Goal: Information Seeking & Learning: Compare options

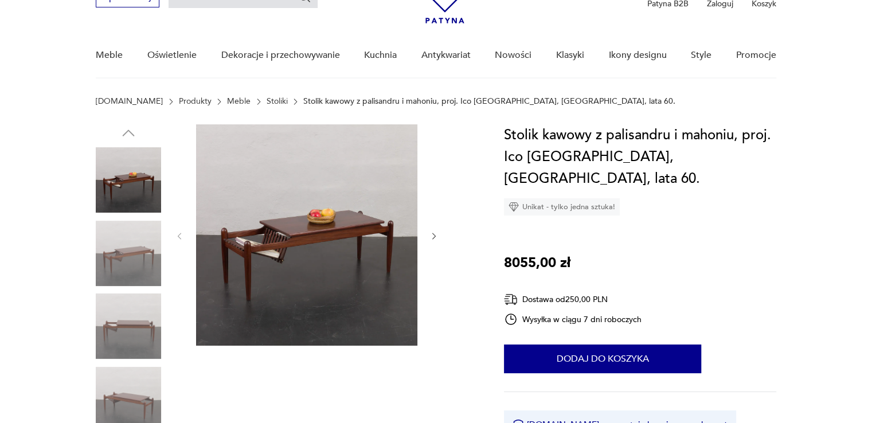
scroll to position [172, 0]
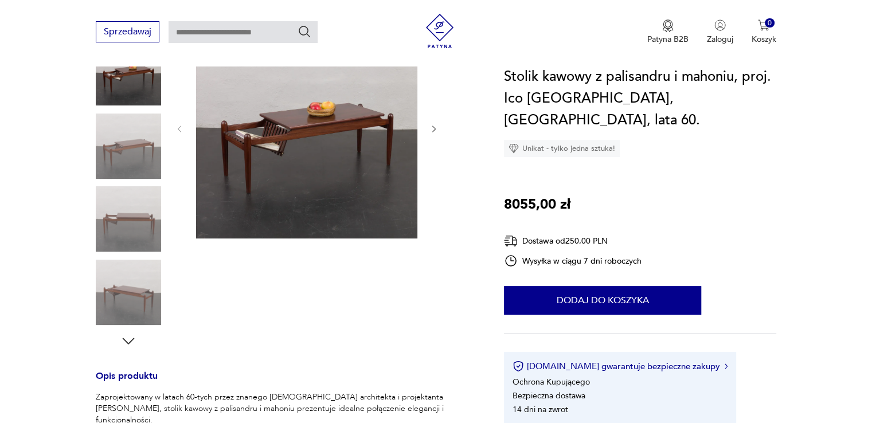
click at [154, 223] on img at bounding box center [128, 218] width 65 height 65
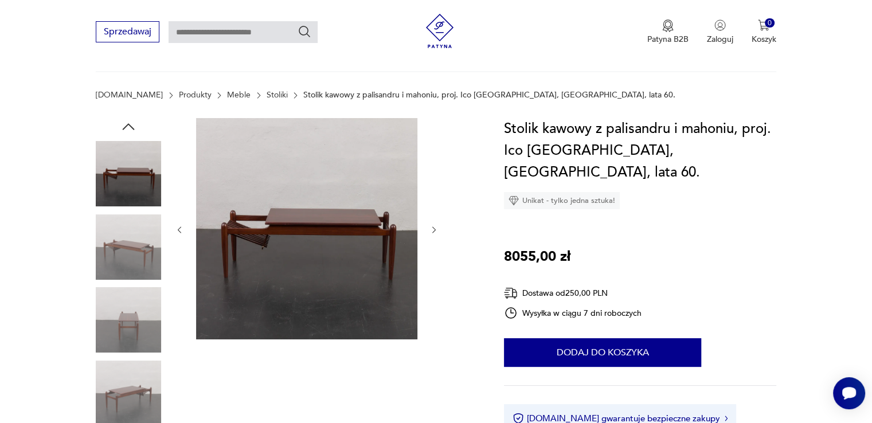
scroll to position [0, 0]
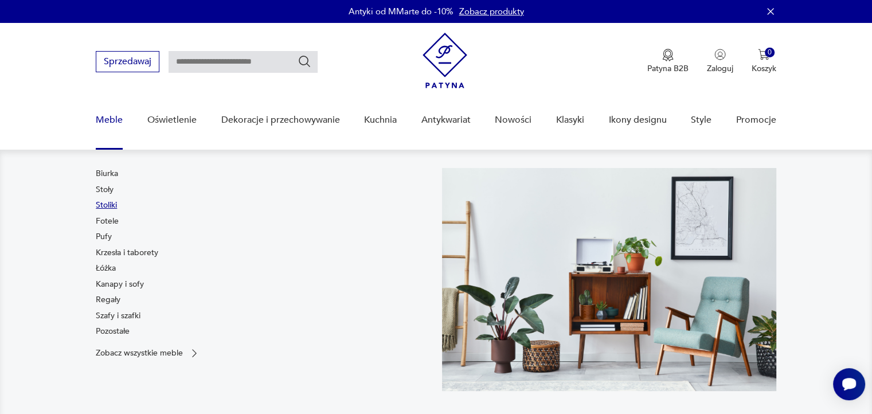
click at [105, 203] on link "Stoliki" at bounding box center [106, 205] width 21 height 11
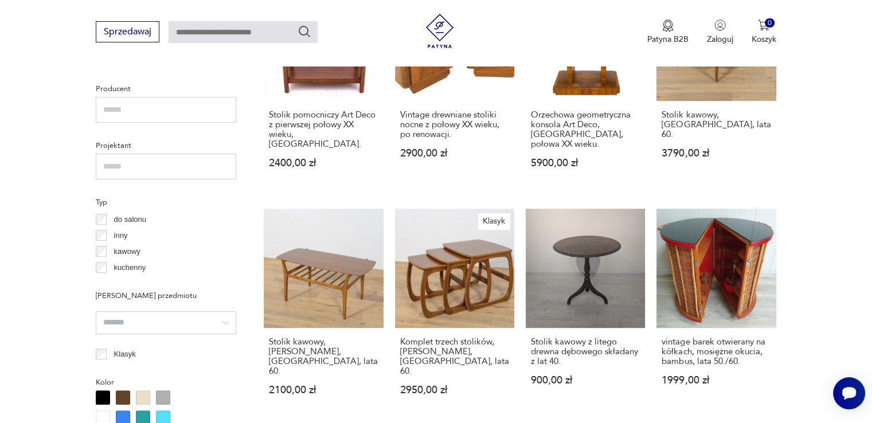
scroll to position [820, 0]
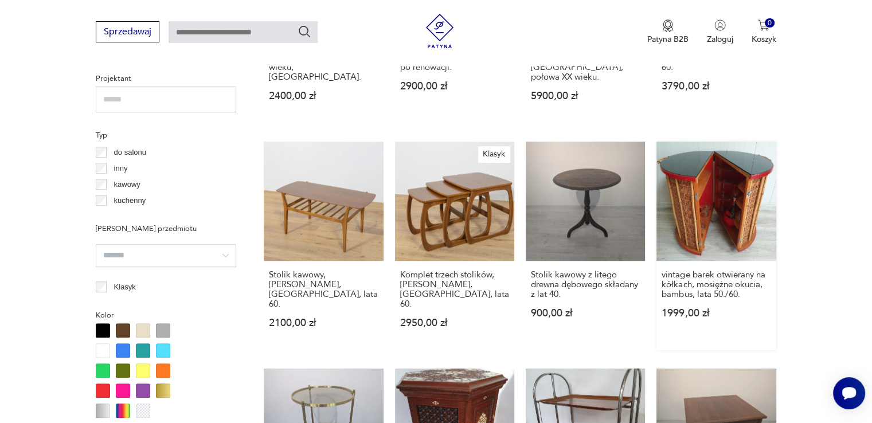
click at [748, 173] on link "vintage barek otwierany na kółkach, mosiężne okucia, bambus, lata 50./60. 1999,…" at bounding box center [716, 246] width 119 height 209
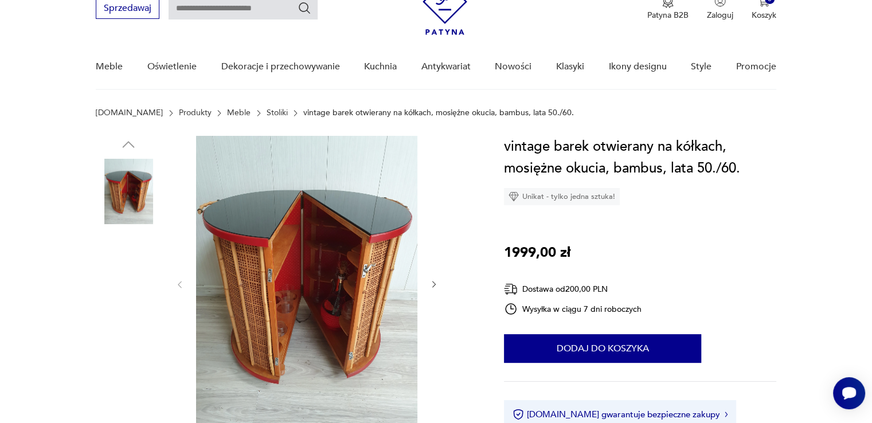
scroll to position [115, 0]
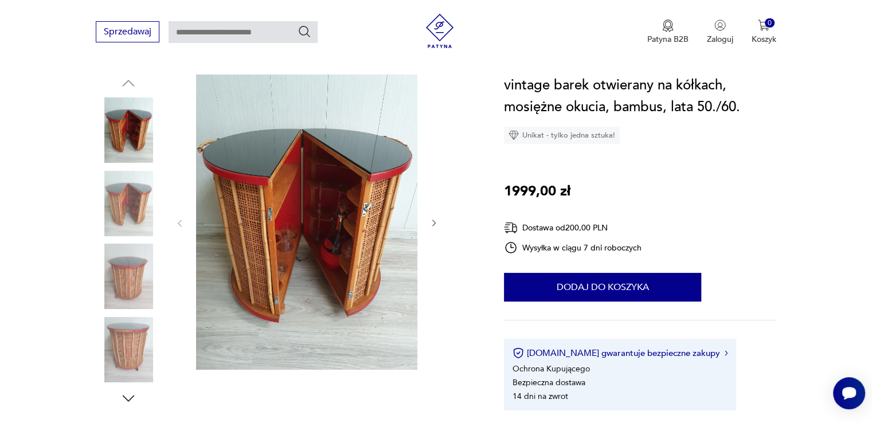
click at [430, 224] on icon "button" at bounding box center [435, 224] width 10 height 10
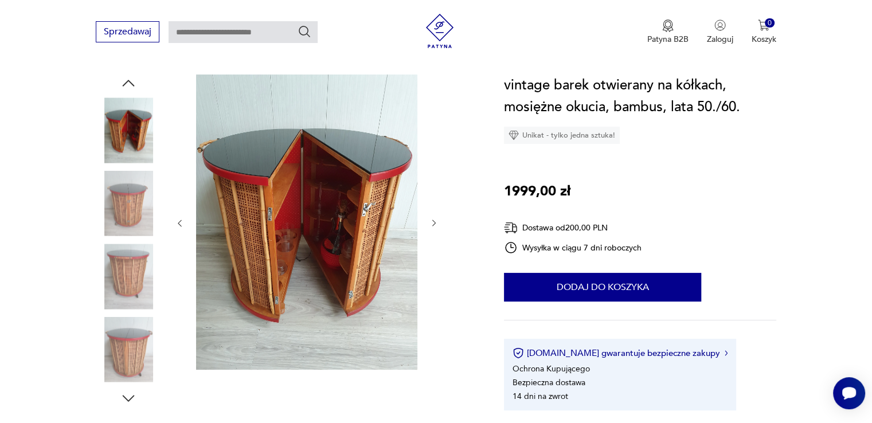
click at [430, 224] on icon "button" at bounding box center [435, 224] width 10 height 10
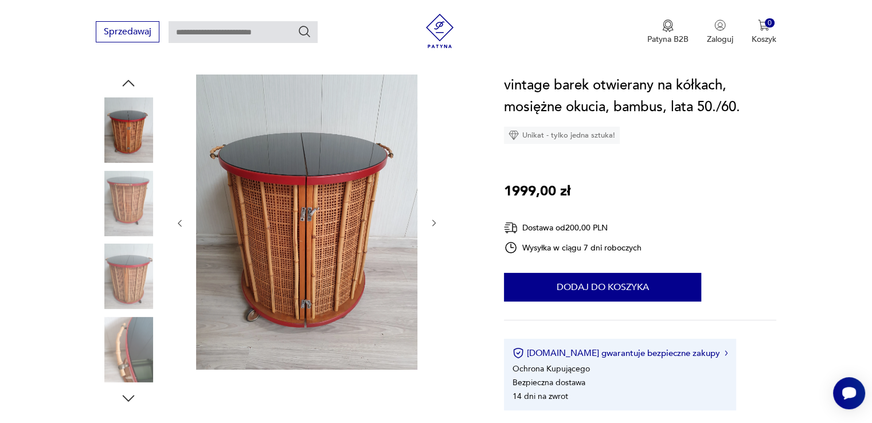
click at [430, 224] on icon "button" at bounding box center [435, 224] width 10 height 10
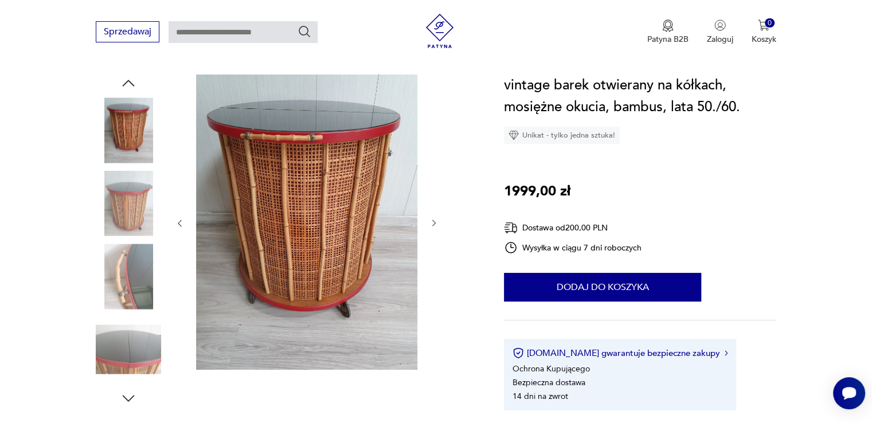
click at [430, 224] on icon "button" at bounding box center [435, 224] width 10 height 10
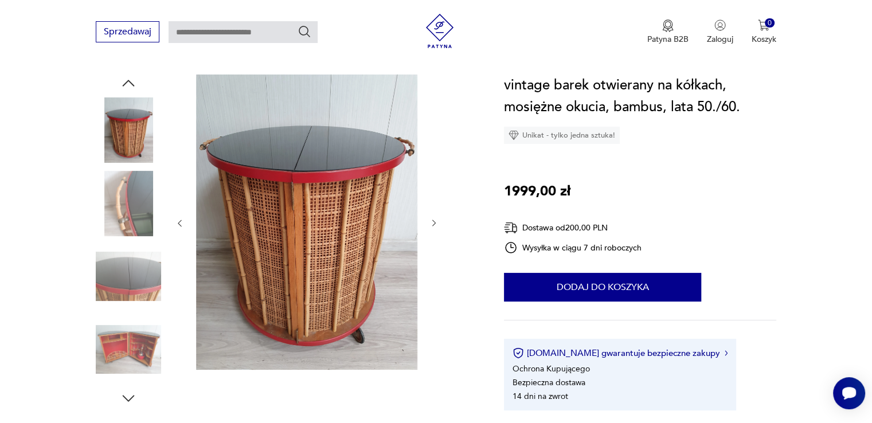
click at [430, 224] on icon "button" at bounding box center [435, 224] width 10 height 10
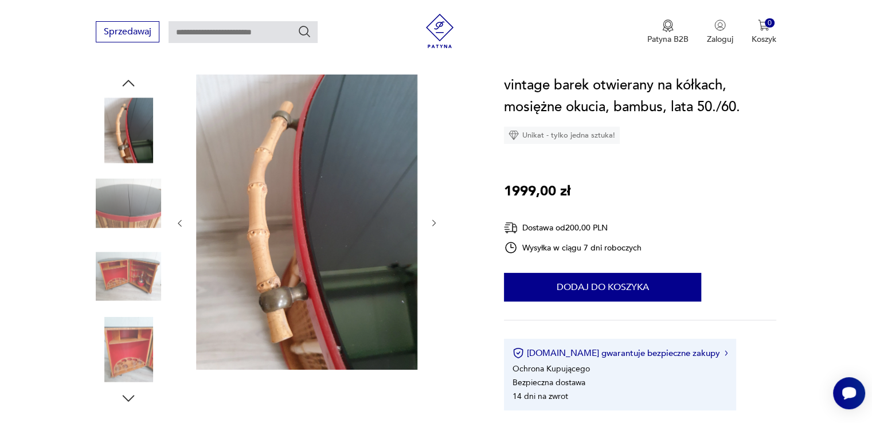
click at [430, 224] on icon "button" at bounding box center [435, 224] width 10 height 10
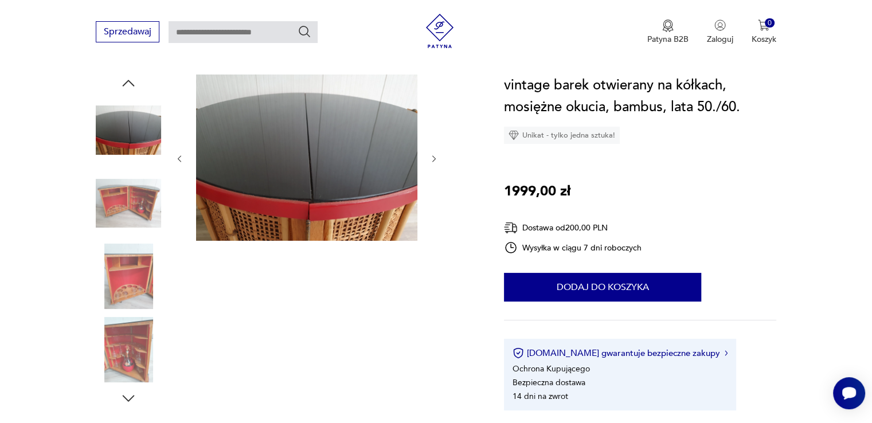
click at [429, 224] on div at bounding box center [307, 159] width 264 height 169
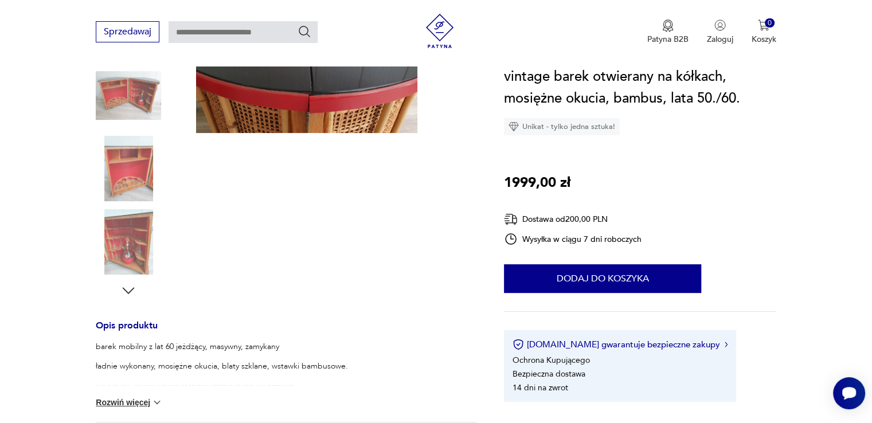
scroll to position [344, 0]
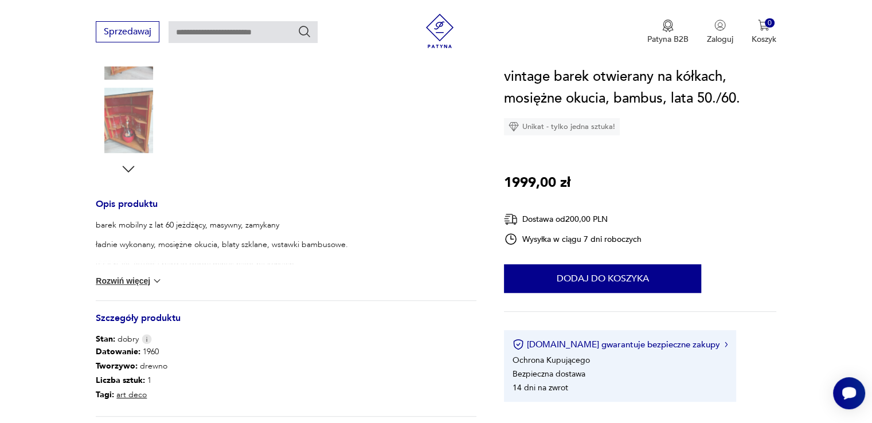
click at [154, 287] on div "barek mobilny z lat 60 jeżdżący, masywny, zamykany ładnie wykonany, mosiężne ok…" at bounding box center [286, 260] width 381 height 81
click at [155, 280] on img at bounding box center [156, 280] width 11 height 11
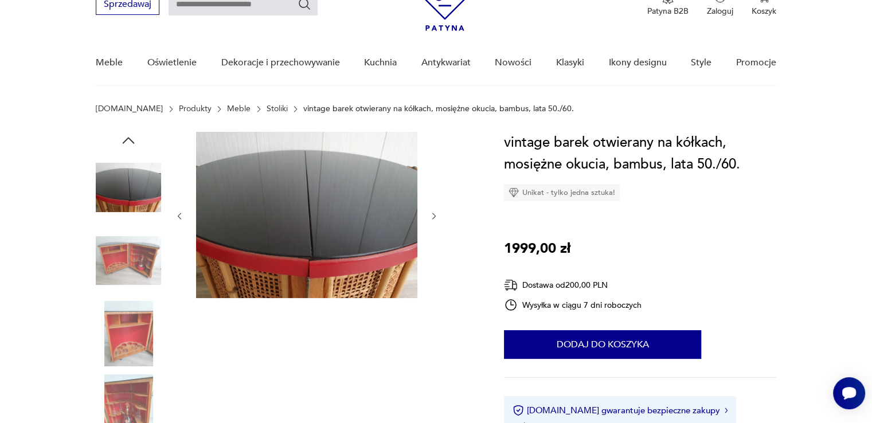
scroll to position [0, 0]
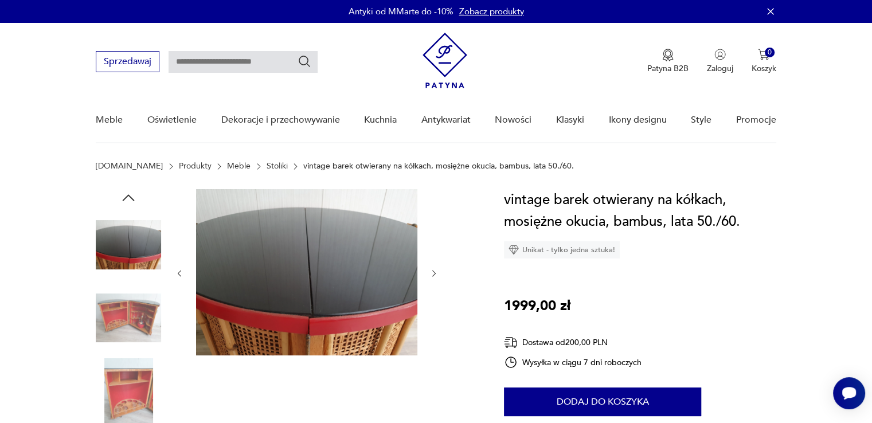
click at [126, 236] on img at bounding box center [128, 244] width 65 height 65
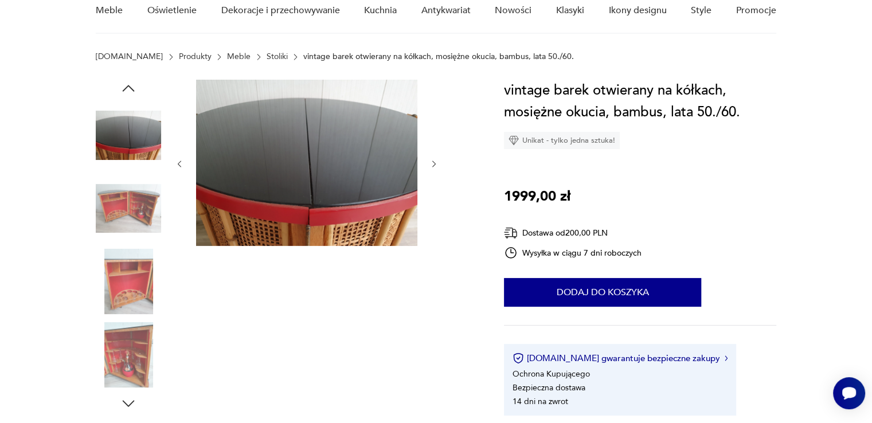
scroll to position [115, 0]
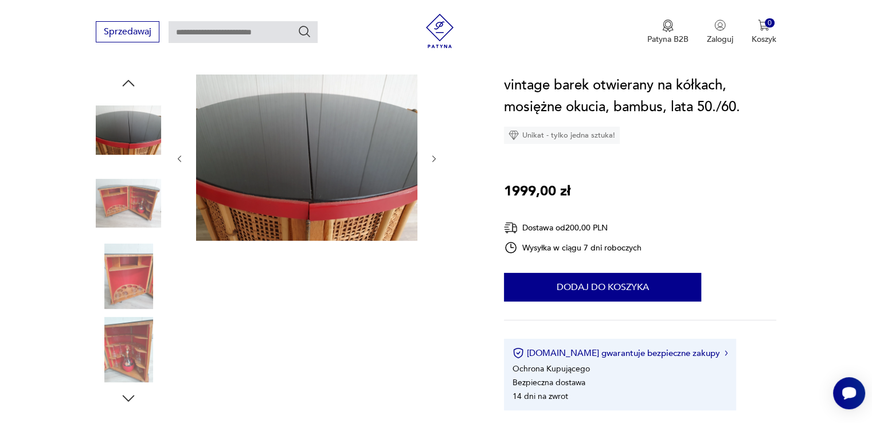
click at [128, 294] on img at bounding box center [128, 276] width 65 height 65
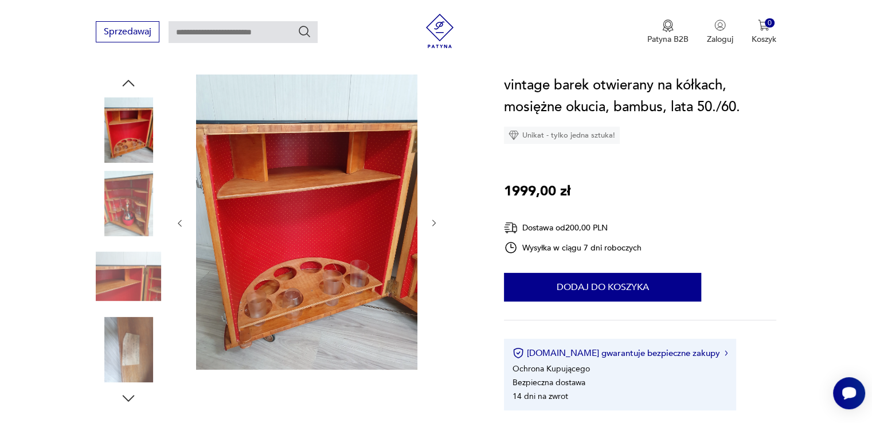
click at [144, 340] on img at bounding box center [128, 349] width 65 height 65
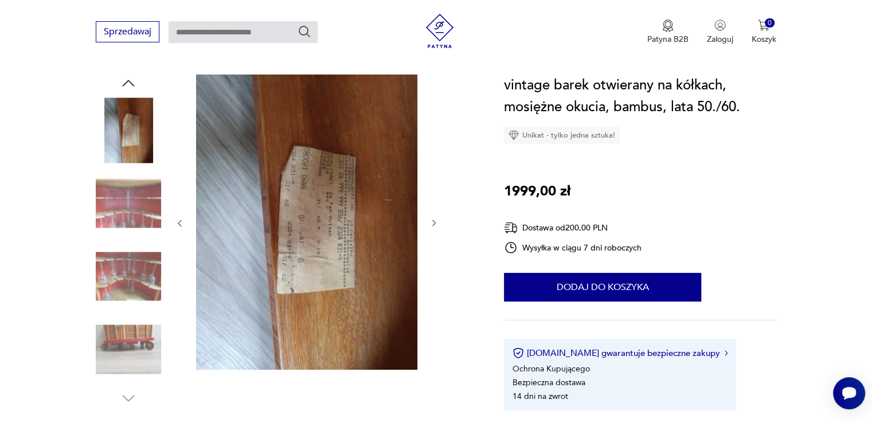
click at [135, 283] on img at bounding box center [128, 276] width 65 height 65
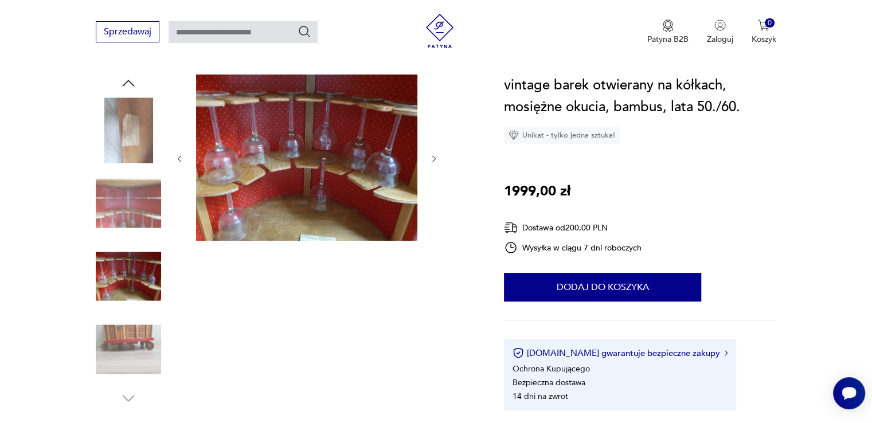
click at [147, 190] on img at bounding box center [128, 203] width 65 height 65
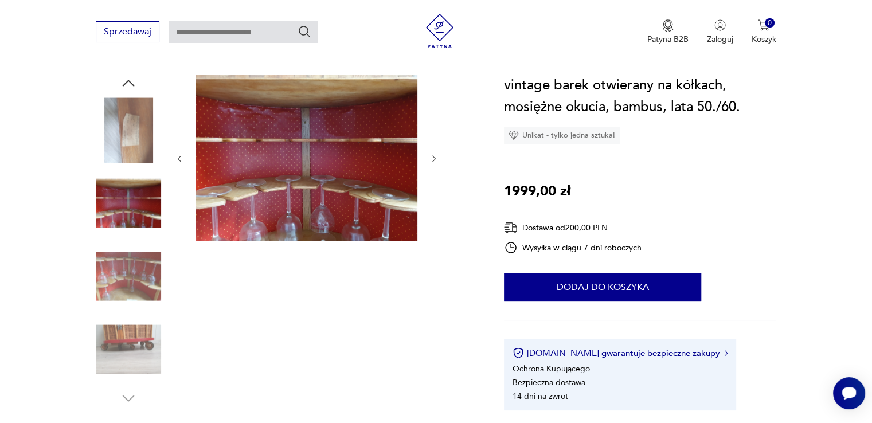
click at [145, 138] on img at bounding box center [128, 130] width 65 height 65
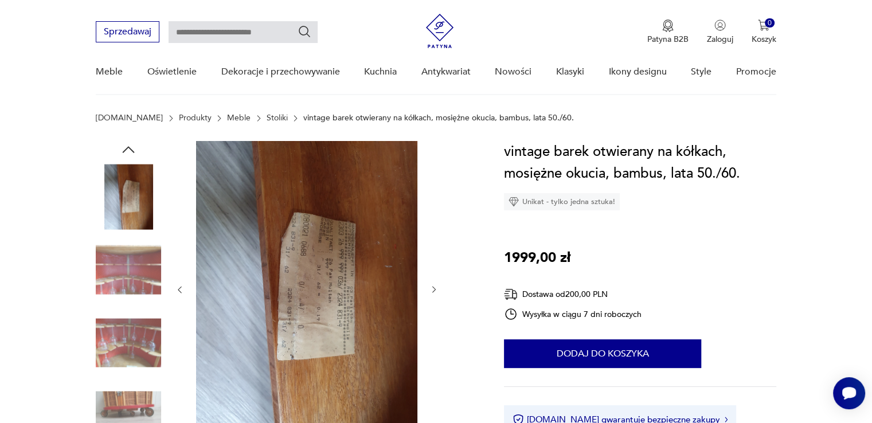
scroll to position [0, 0]
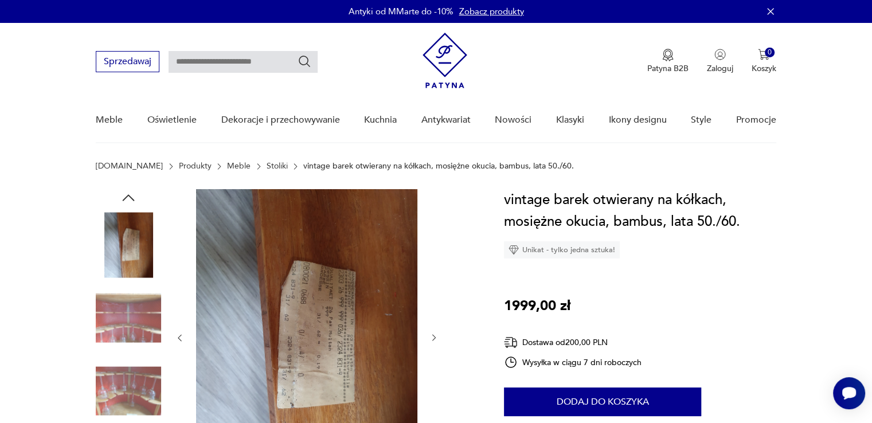
click at [124, 200] on icon "button" at bounding box center [128, 197] width 17 height 17
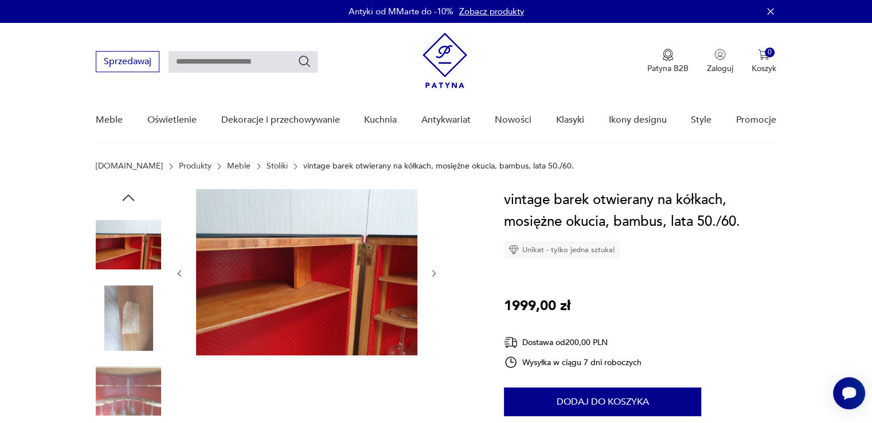
click at [135, 232] on img at bounding box center [128, 244] width 65 height 65
click at [133, 198] on icon "button" at bounding box center [128, 197] width 17 height 17
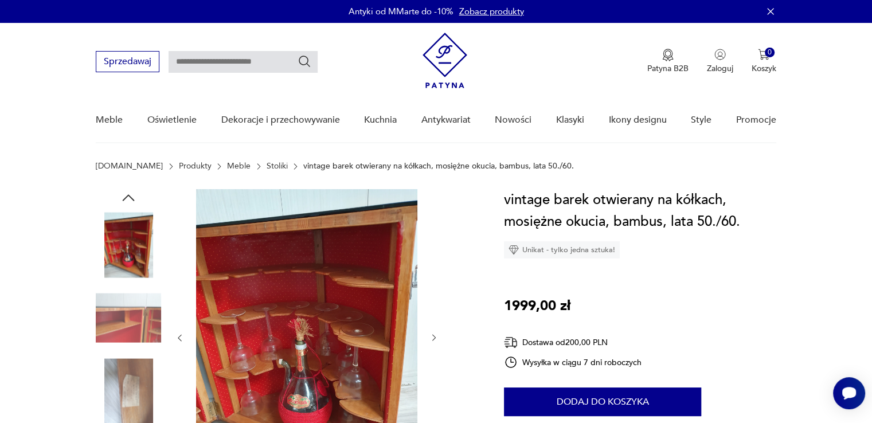
click at [127, 262] on img at bounding box center [128, 244] width 65 height 65
click at [124, 196] on icon "button" at bounding box center [128, 197] width 17 height 17
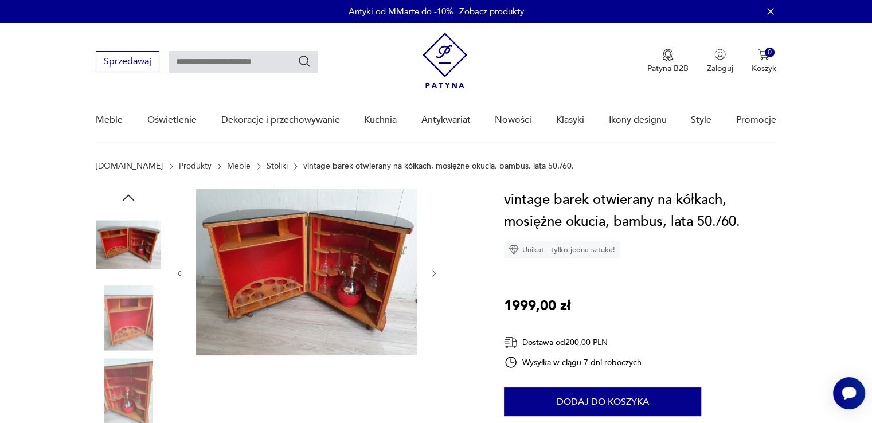
click at [126, 315] on img at bounding box center [128, 318] width 65 height 65
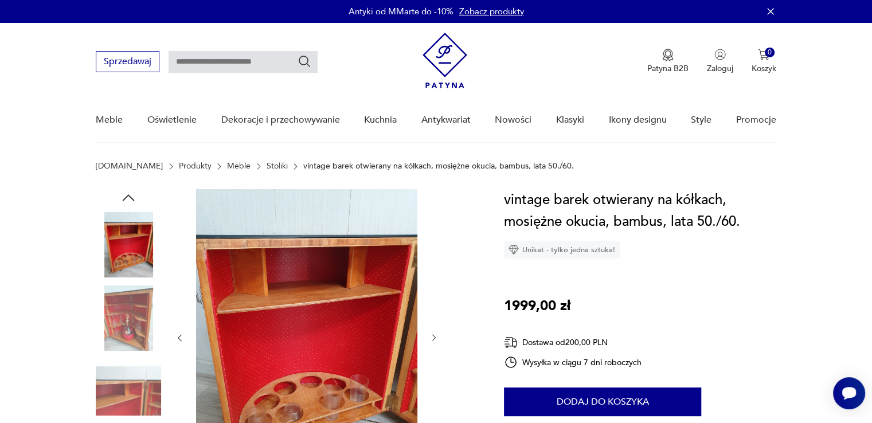
click at [128, 258] on img at bounding box center [128, 244] width 65 height 65
click at [131, 258] on img at bounding box center [128, 244] width 65 height 65
click at [131, 195] on icon "button" at bounding box center [128, 197] width 17 height 17
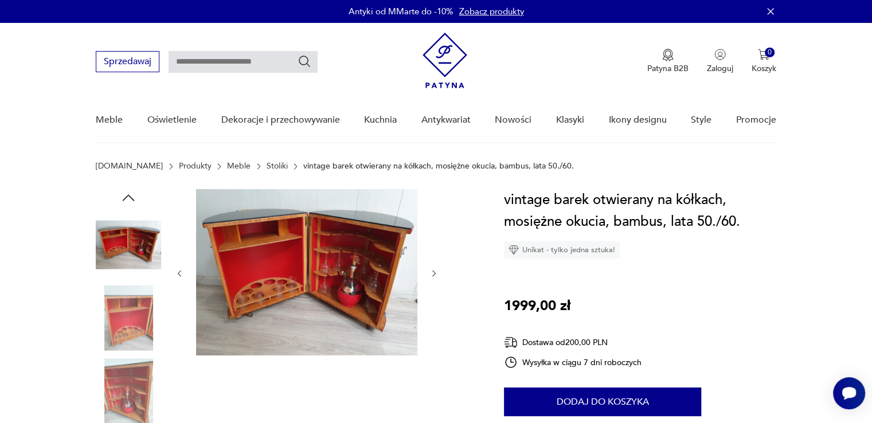
click at [131, 240] on img at bounding box center [128, 244] width 65 height 65
click at [128, 199] on icon "button" at bounding box center [128, 197] width 17 height 17
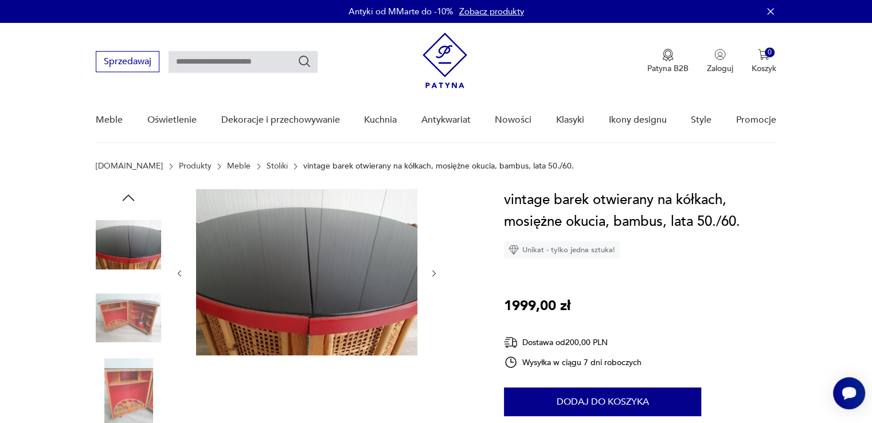
click at [135, 245] on img at bounding box center [128, 244] width 65 height 65
click at [130, 197] on icon "button" at bounding box center [128, 197] width 17 height 17
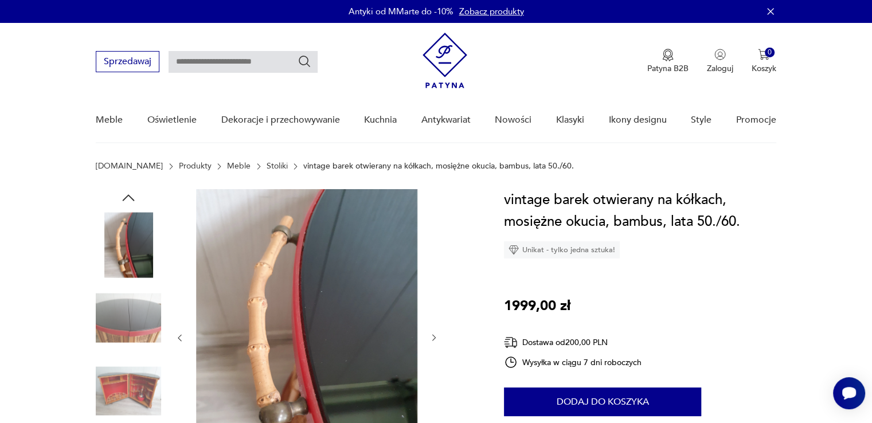
click at [132, 237] on img at bounding box center [128, 244] width 65 height 65
click at [125, 196] on icon "button" at bounding box center [128, 197] width 17 height 17
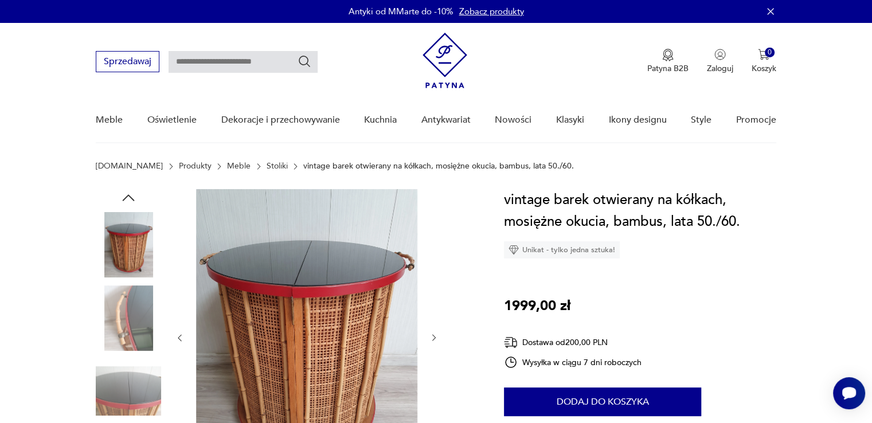
click at [143, 252] on img at bounding box center [128, 244] width 65 height 65
click at [126, 199] on icon "button" at bounding box center [128, 197] width 17 height 17
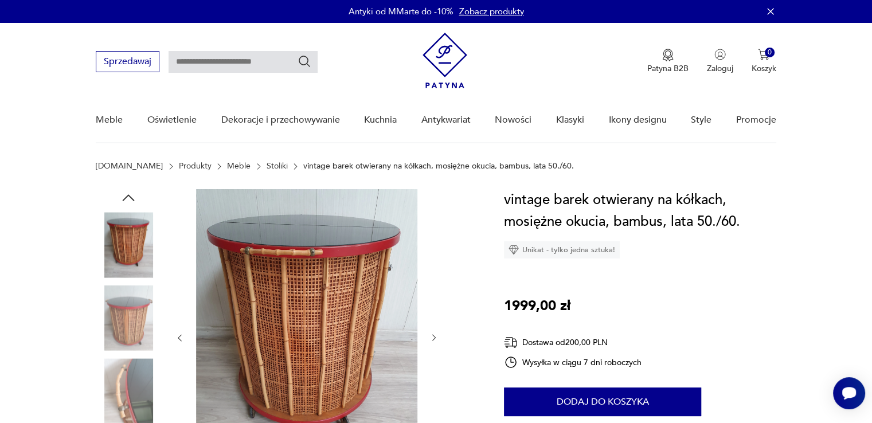
click at [137, 235] on img at bounding box center [128, 244] width 65 height 65
click at [133, 191] on icon "button" at bounding box center [128, 197] width 17 height 17
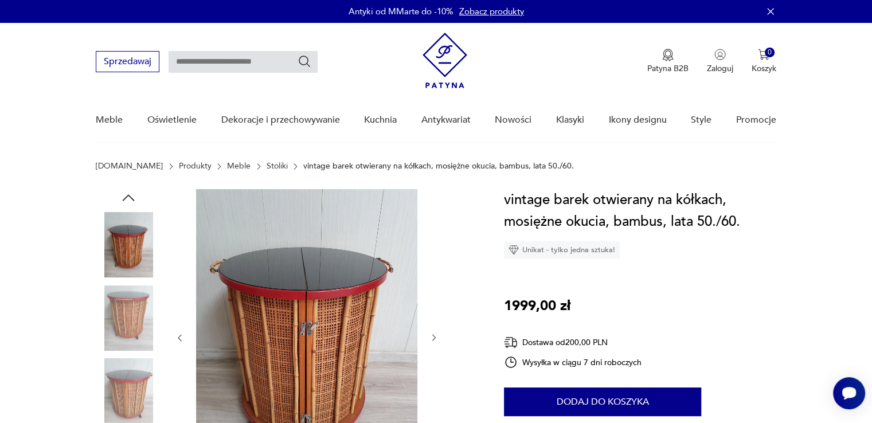
click at [137, 233] on img at bounding box center [128, 244] width 65 height 65
click at [133, 199] on icon "button" at bounding box center [129, 197] width 12 height 6
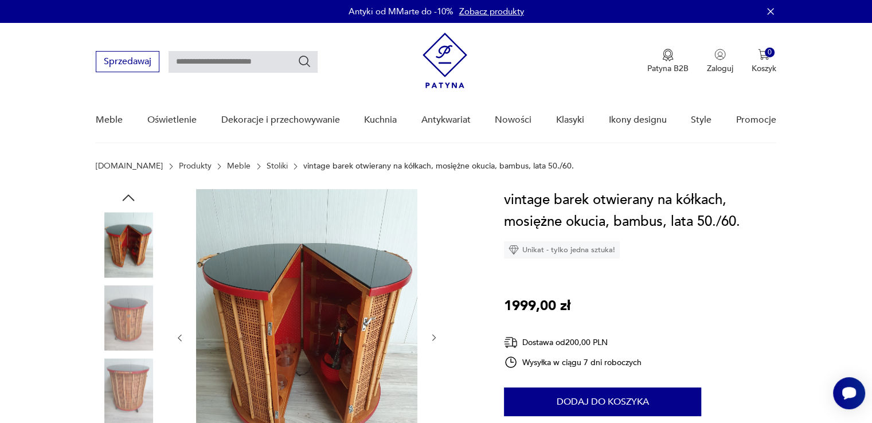
click at [131, 240] on img at bounding box center [128, 244] width 65 height 65
click at [122, 199] on icon "button" at bounding box center [128, 197] width 17 height 17
click at [141, 237] on img at bounding box center [128, 244] width 65 height 65
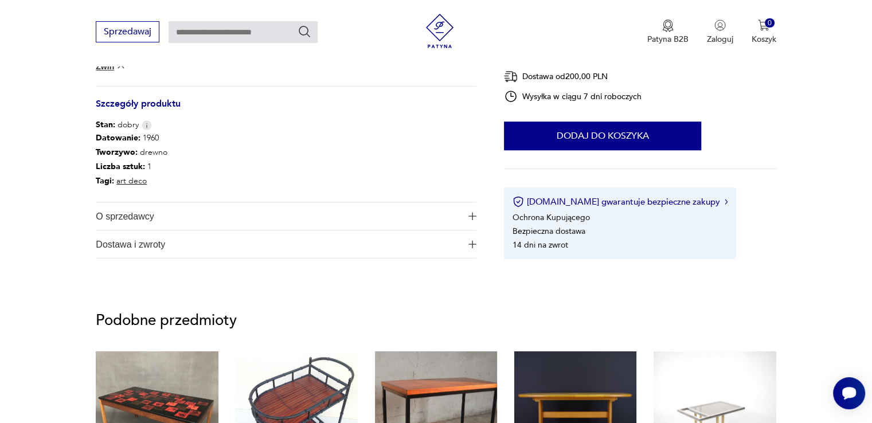
scroll to position [459, 0]
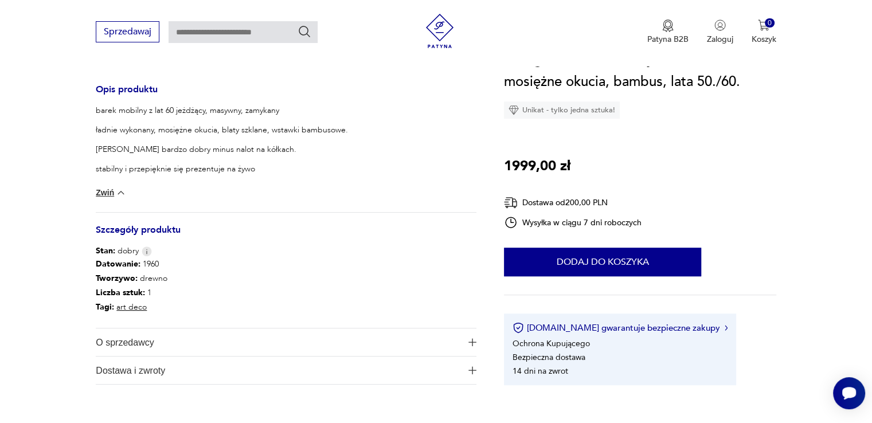
click at [122, 194] on img at bounding box center [120, 192] width 11 height 11
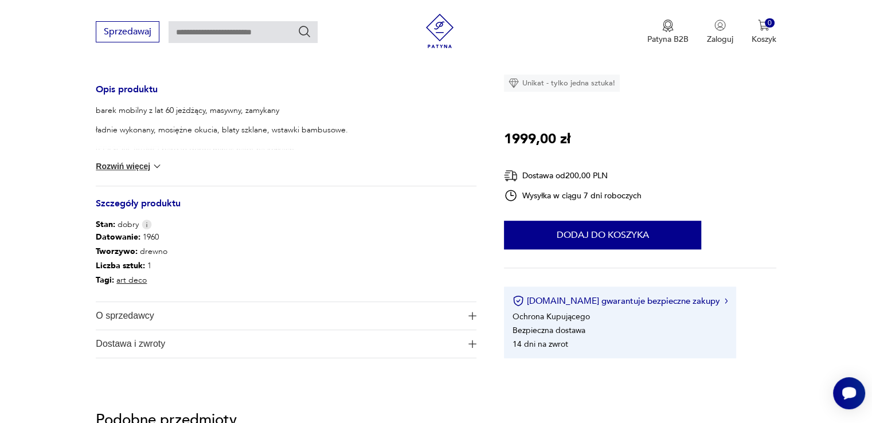
click at [154, 166] on img at bounding box center [156, 166] width 11 height 11
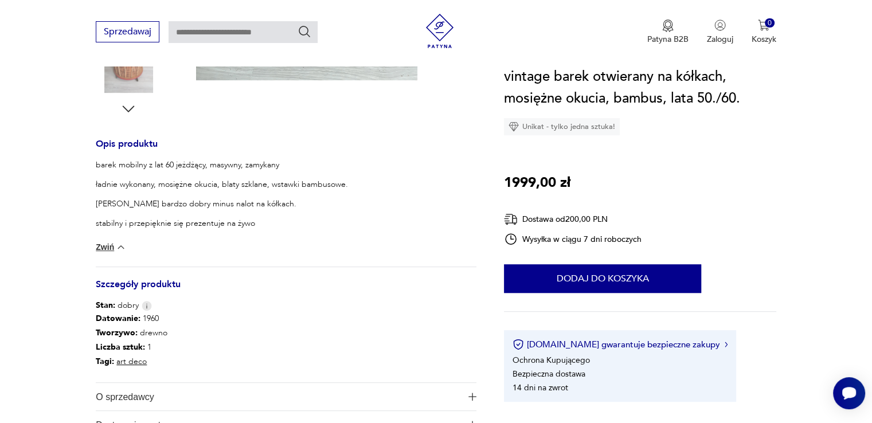
scroll to position [516, 0]
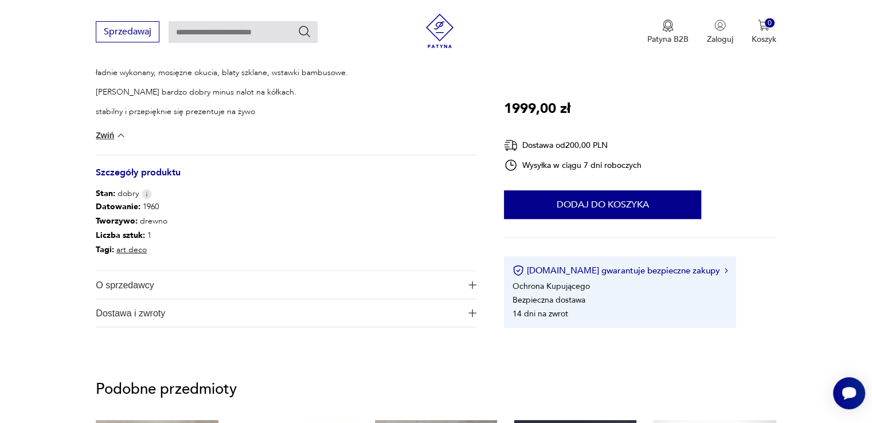
click at [470, 288] on button "O sprzedawcy" at bounding box center [286, 285] width 381 height 28
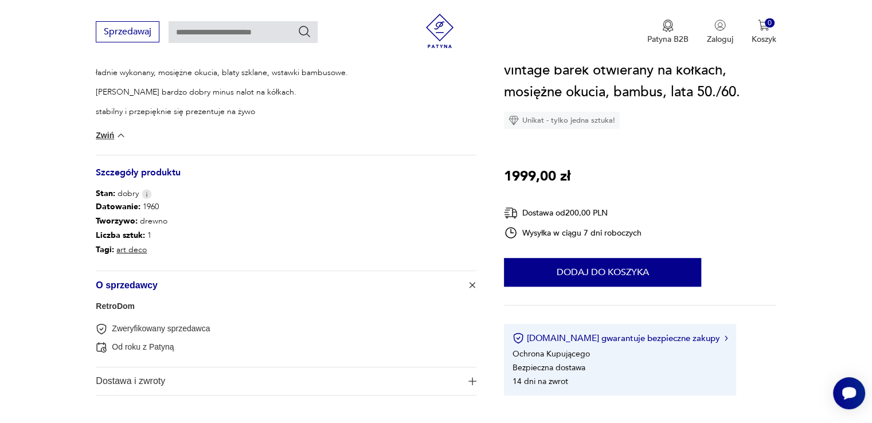
scroll to position [688, 0]
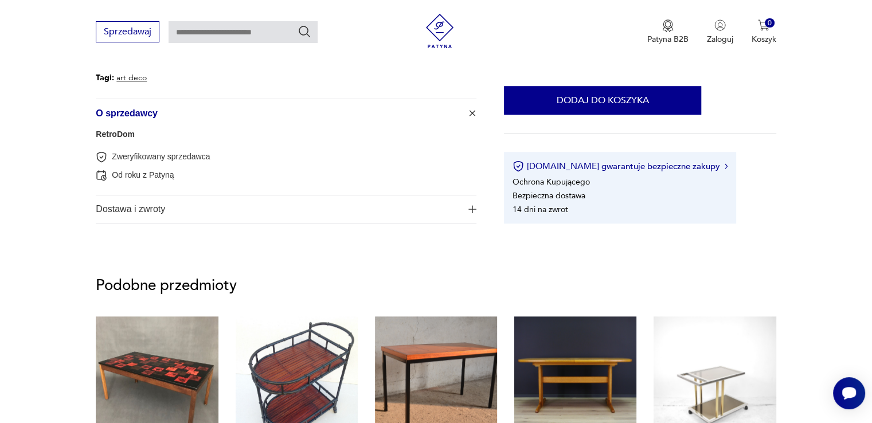
click at [473, 203] on button "Dostawa i zwroty" at bounding box center [286, 210] width 381 height 28
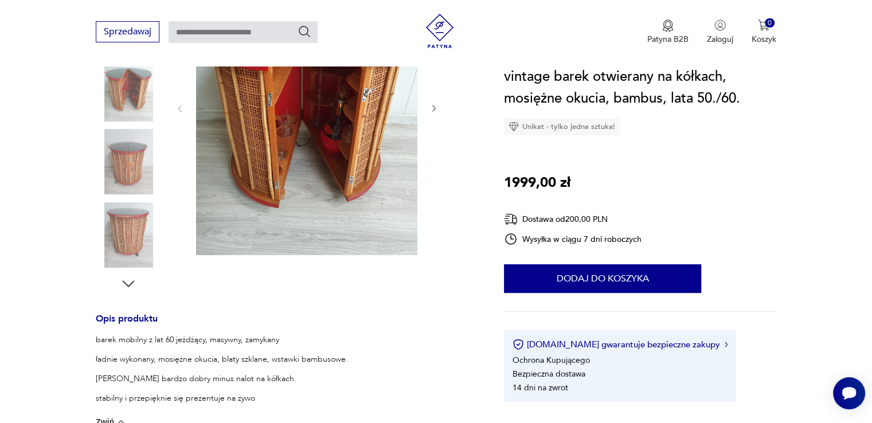
scroll to position [0, 0]
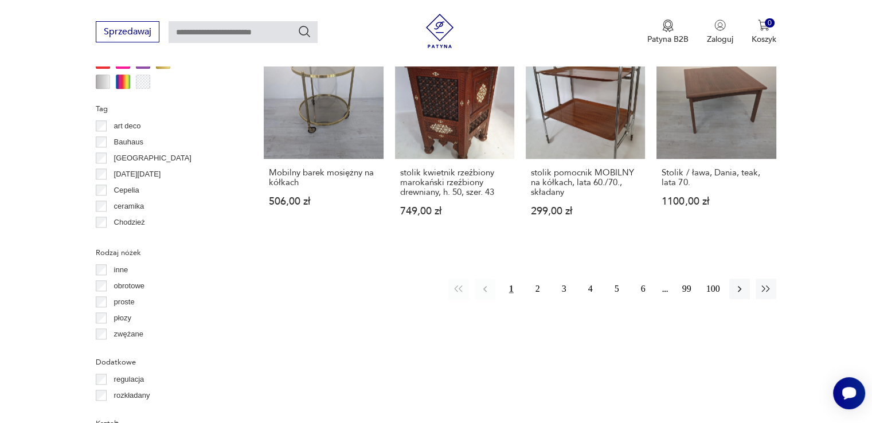
scroll to position [1154, 0]
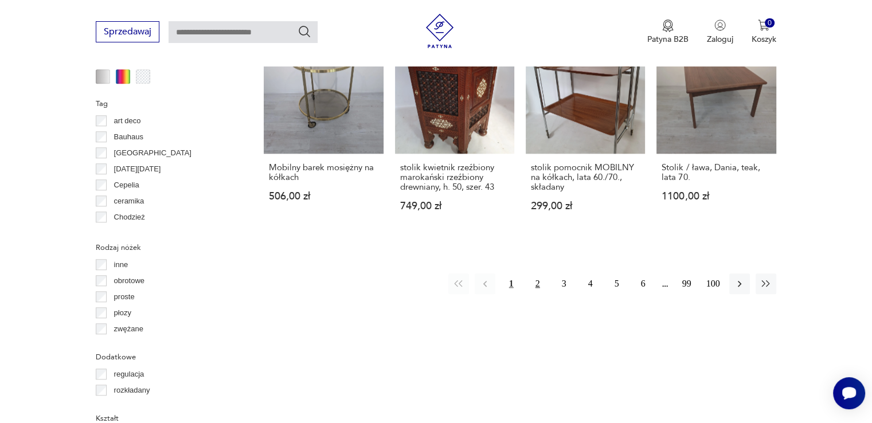
click at [539, 274] on button "2" at bounding box center [538, 284] width 21 height 21
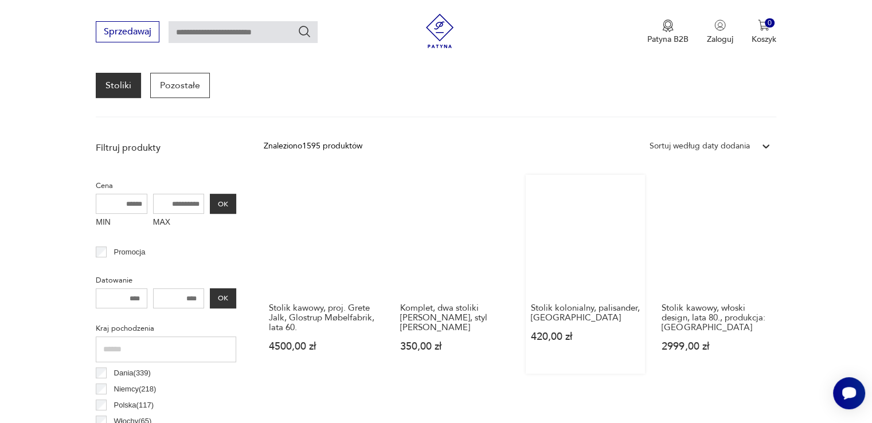
scroll to position [361, 0]
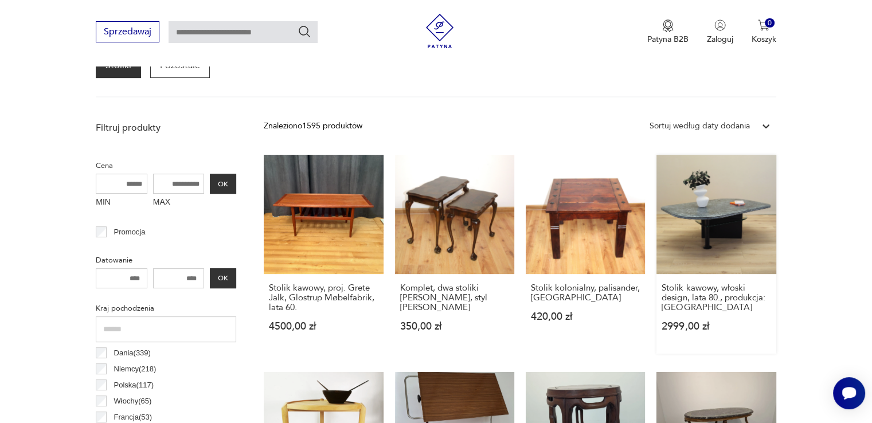
click at [767, 239] on link "Stolik kawowy, włoski design, lata 80., produkcja: Włochy 2999,00 zł" at bounding box center [716, 254] width 119 height 199
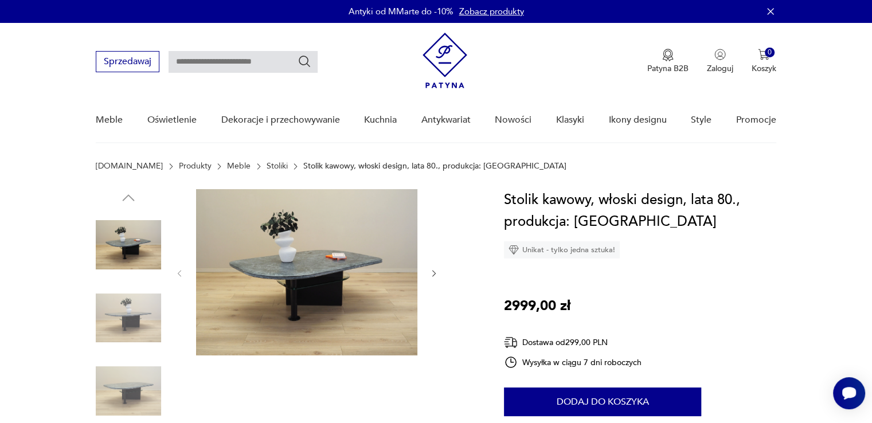
click at [430, 273] on icon "button" at bounding box center [435, 274] width 10 height 10
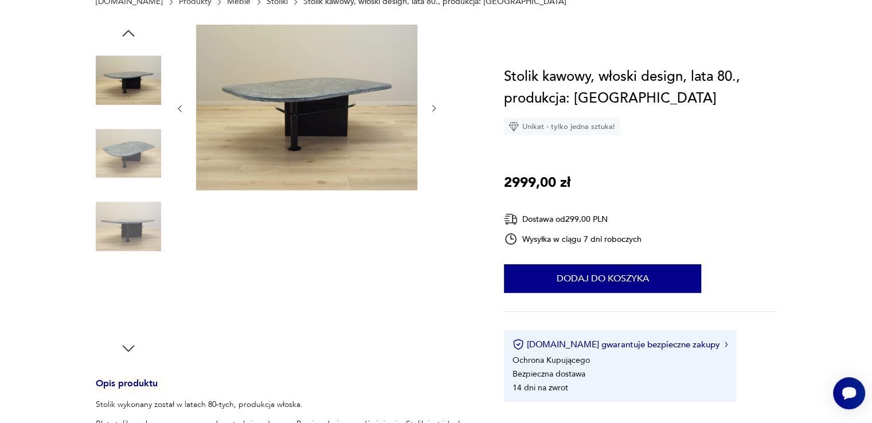
scroll to position [172, 0]
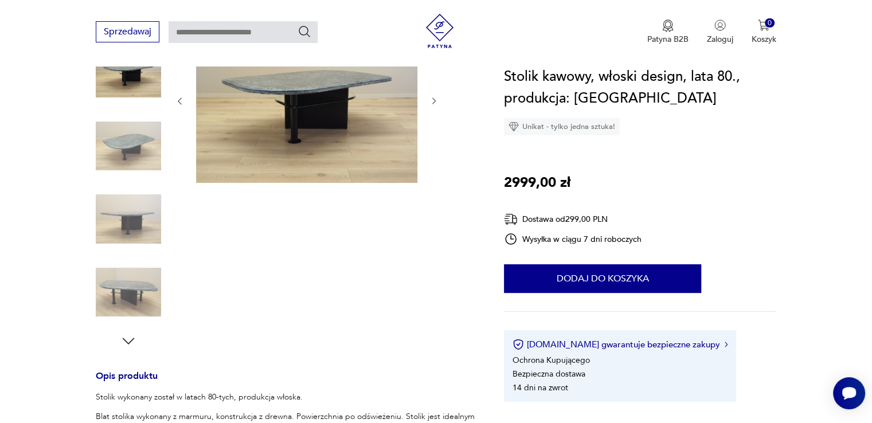
click at [145, 280] on img at bounding box center [128, 292] width 65 height 65
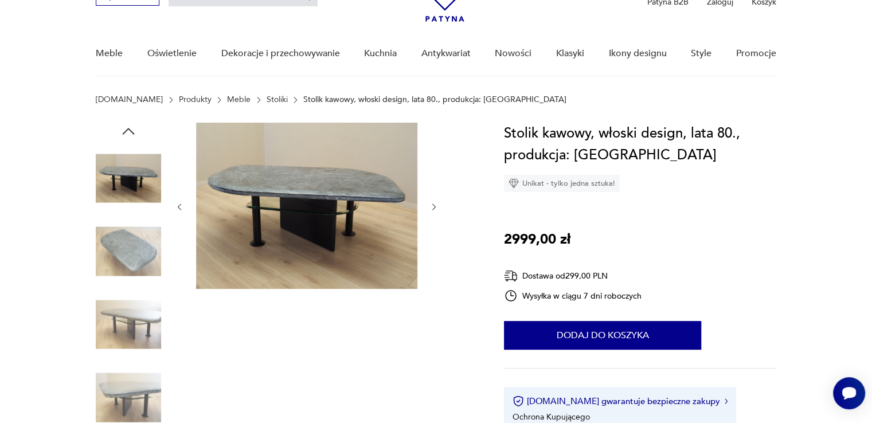
scroll to position [57, 0]
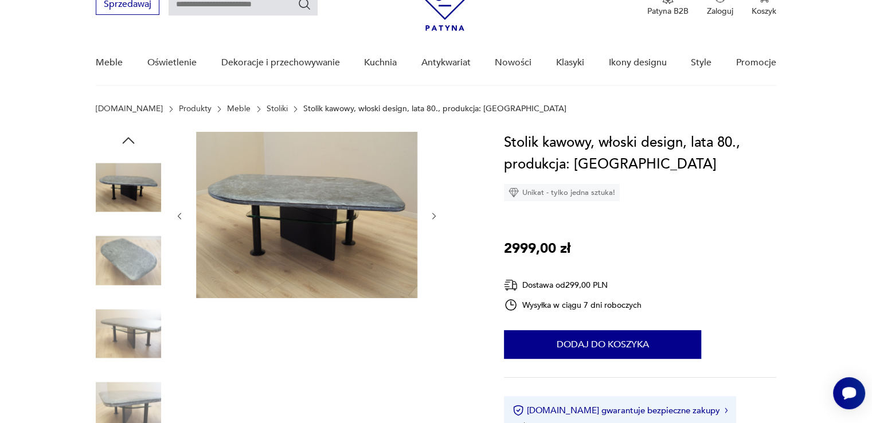
click at [435, 215] on icon "button" at bounding box center [435, 217] width 10 height 10
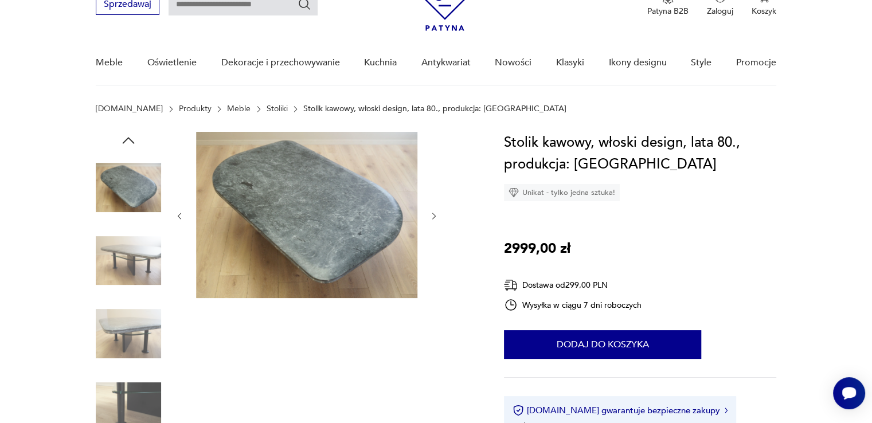
click at [435, 215] on icon "button" at bounding box center [435, 217] width 10 height 10
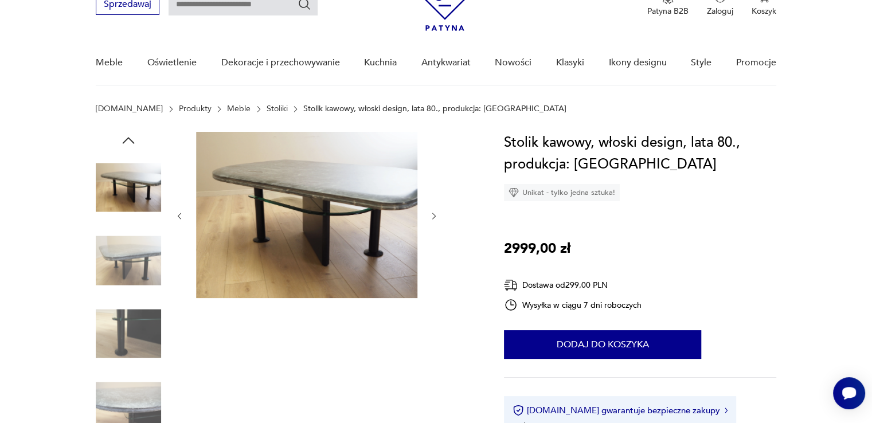
click at [435, 215] on icon "button" at bounding box center [435, 217] width 10 height 10
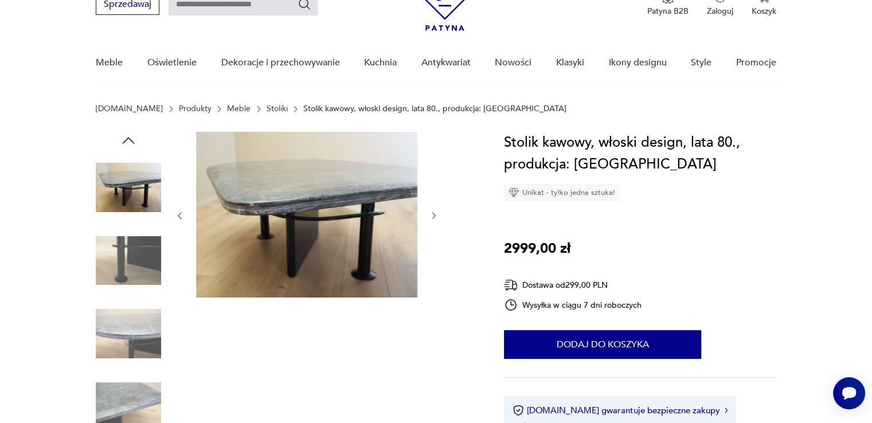
click at [434, 215] on icon "button" at bounding box center [435, 216] width 10 height 10
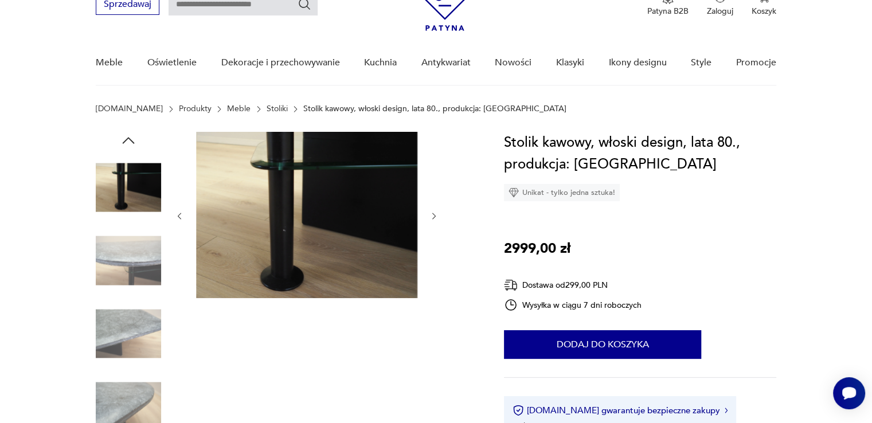
click at [434, 215] on icon "button" at bounding box center [435, 217] width 10 height 10
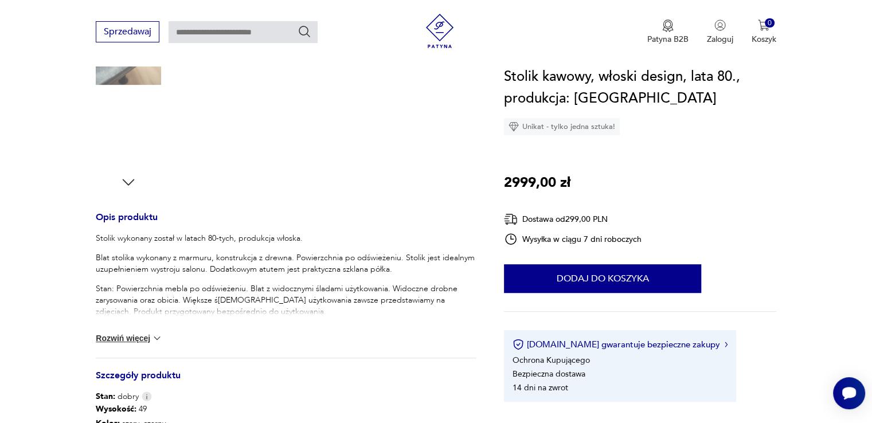
scroll to position [344, 0]
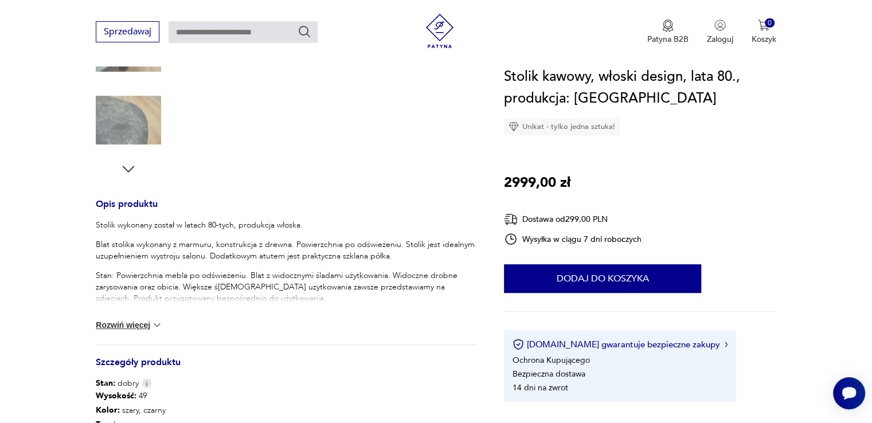
click at [157, 323] on img at bounding box center [156, 324] width 11 height 11
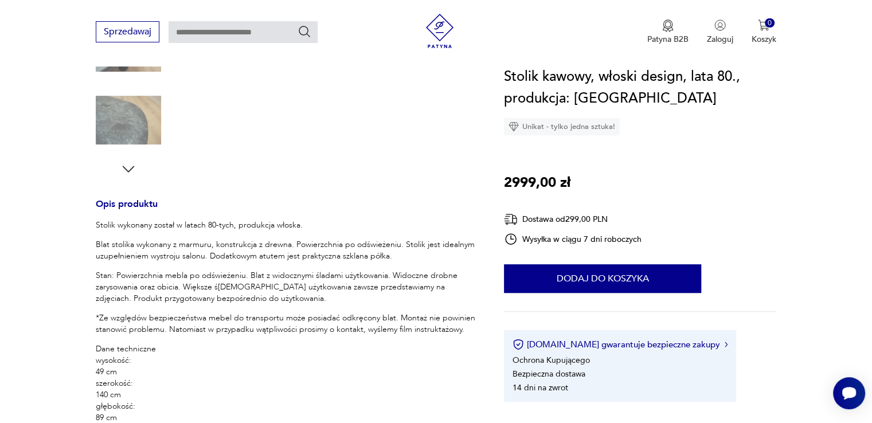
scroll to position [115, 0]
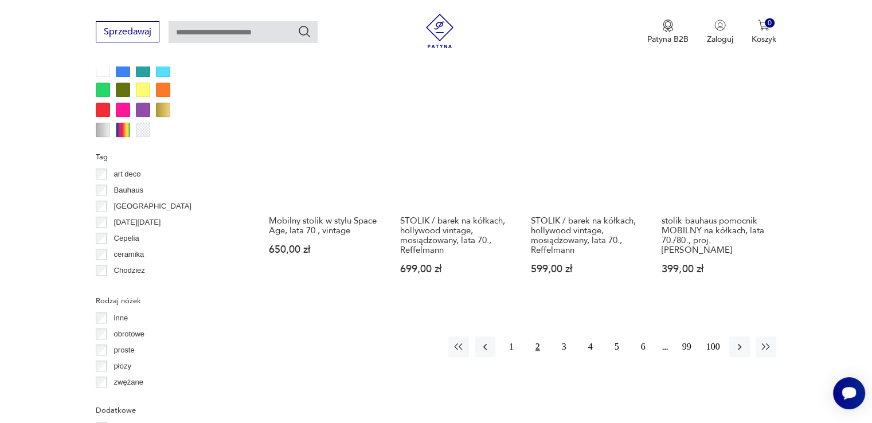
scroll to position [1103, 0]
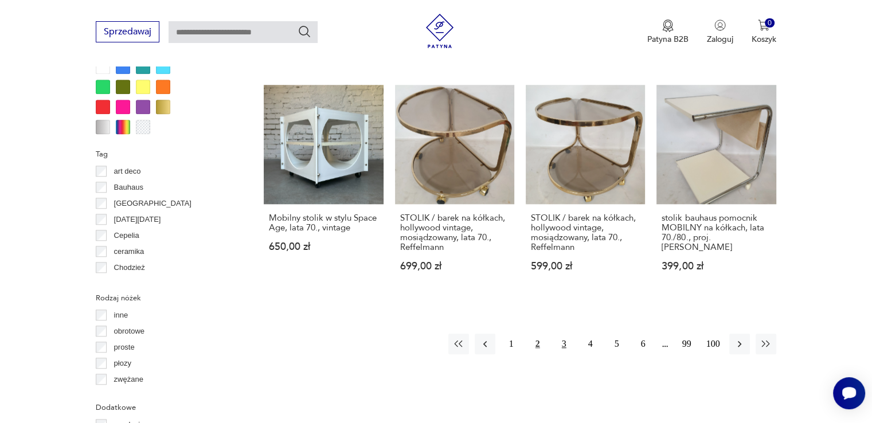
click at [564, 334] on button "3" at bounding box center [564, 344] width 21 height 21
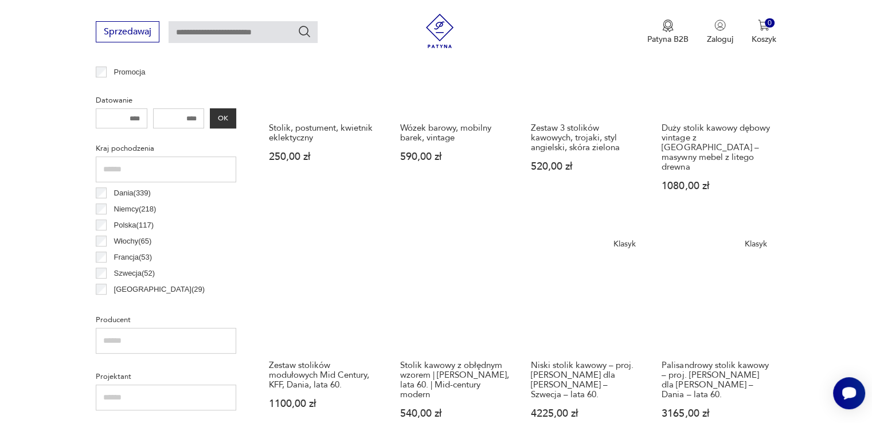
scroll to position [533, 0]
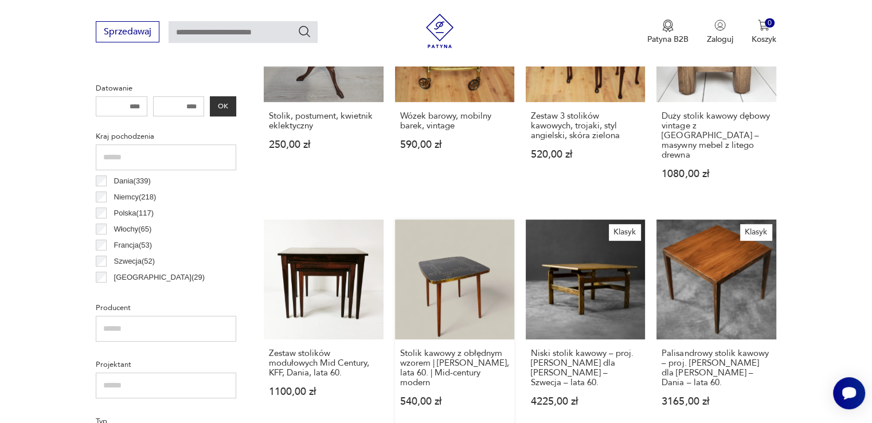
click at [458, 274] on link "Stolik kawowy z obłędnym wzorem | [PERSON_NAME], lata 60. | Mid-century modern …" at bounding box center [454, 324] width 119 height 209
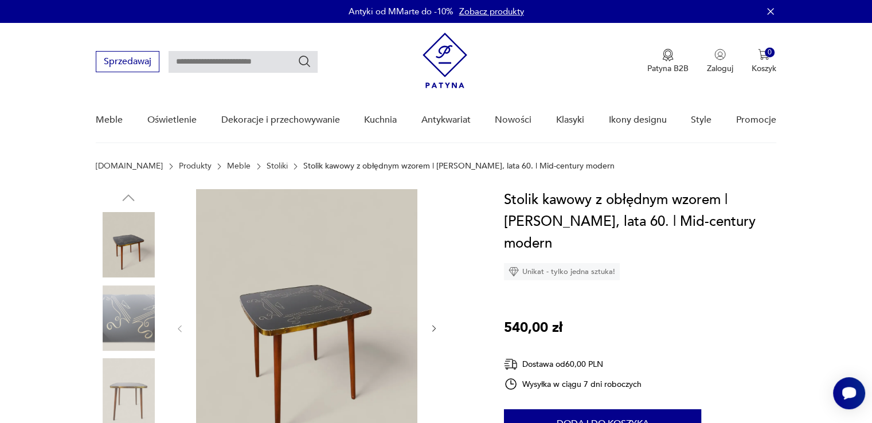
click at [108, 318] on img at bounding box center [128, 318] width 65 height 65
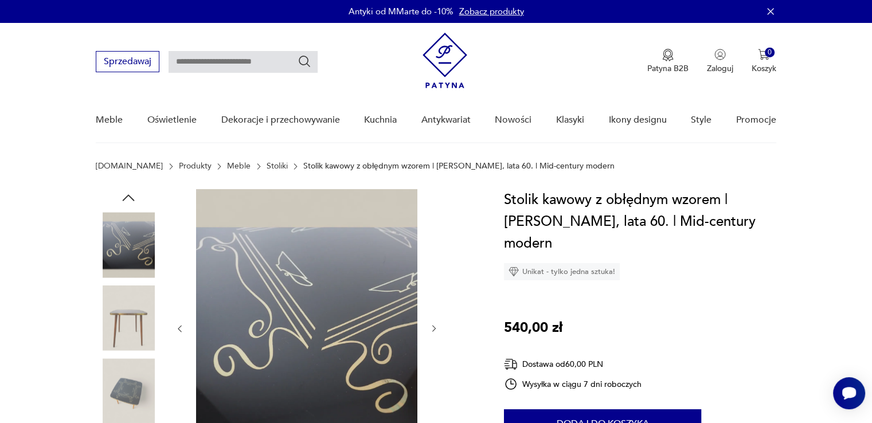
click at [436, 329] on icon "button" at bounding box center [435, 329] width 10 height 10
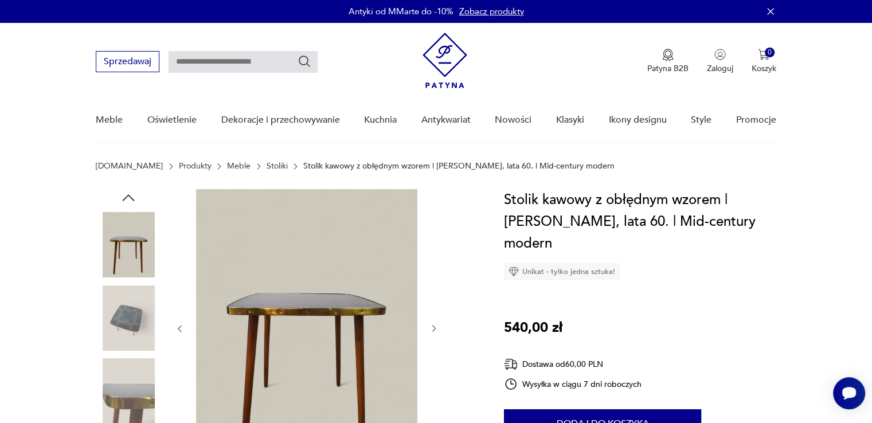
click at [436, 329] on icon "button" at bounding box center [435, 329] width 10 height 10
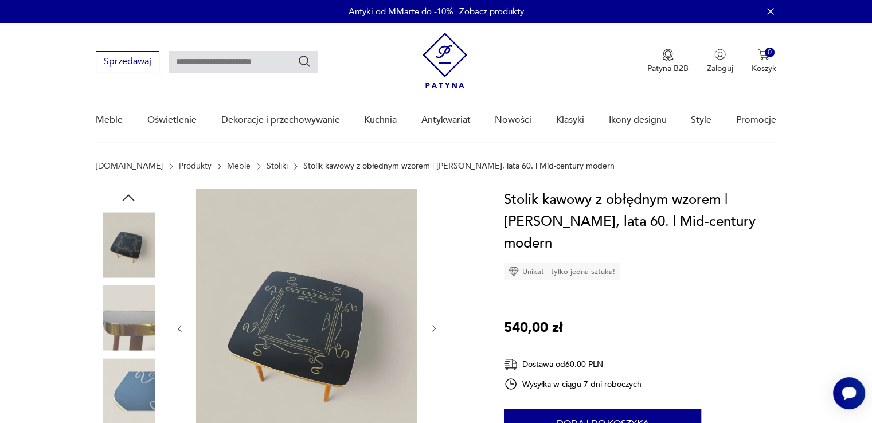
click at [436, 329] on icon "button" at bounding box center [435, 329] width 10 height 10
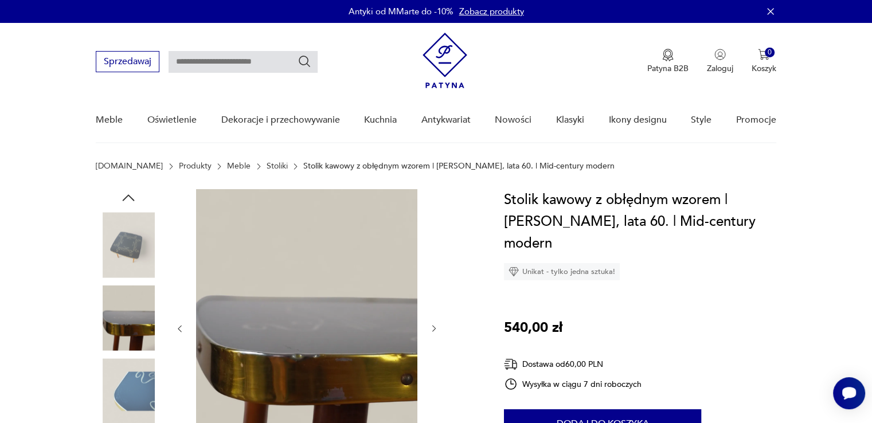
click at [436, 329] on icon "button" at bounding box center [435, 329] width 10 height 10
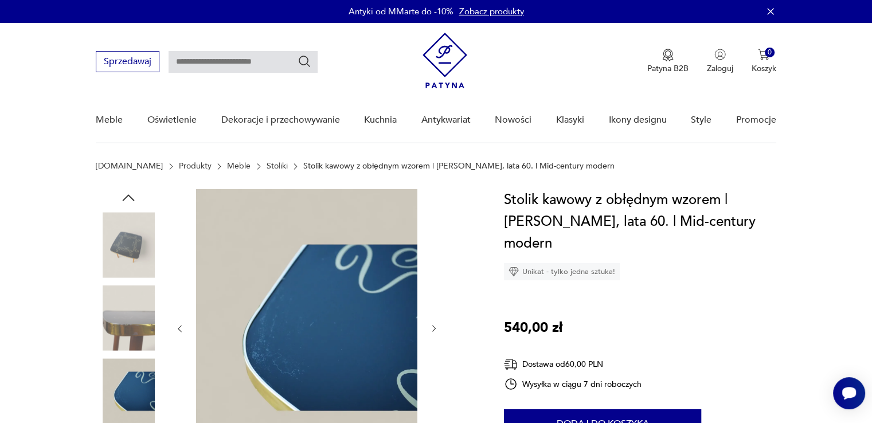
click at [436, 329] on icon "button" at bounding box center [435, 329] width 10 height 10
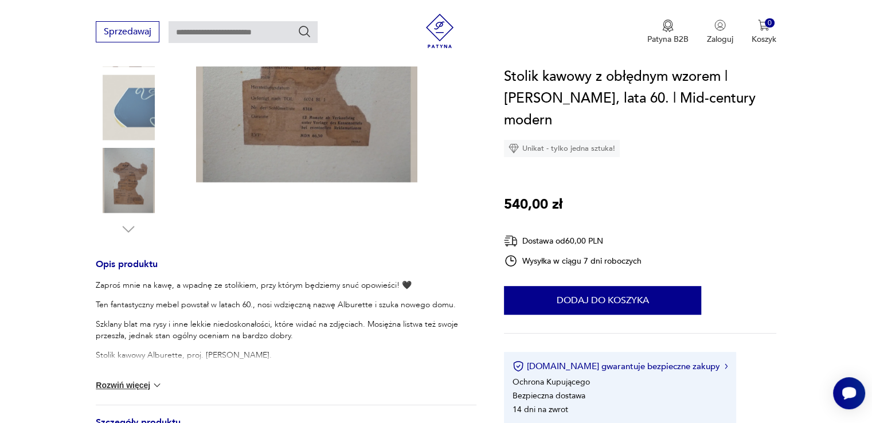
scroll to position [287, 0]
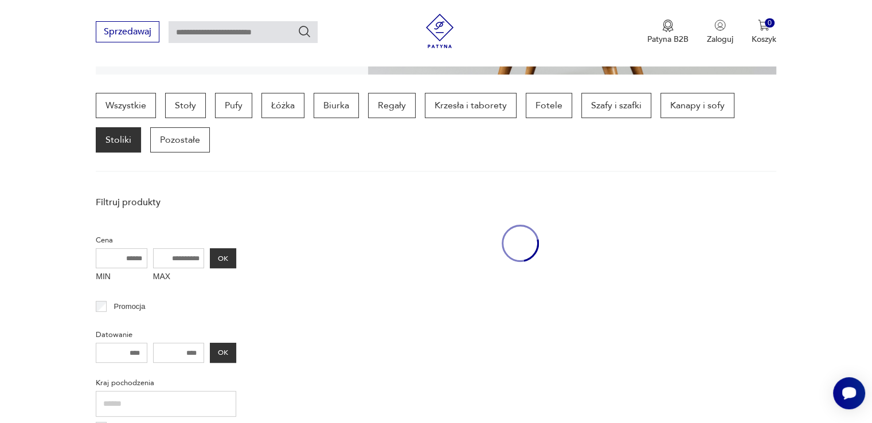
scroll to position [532, 0]
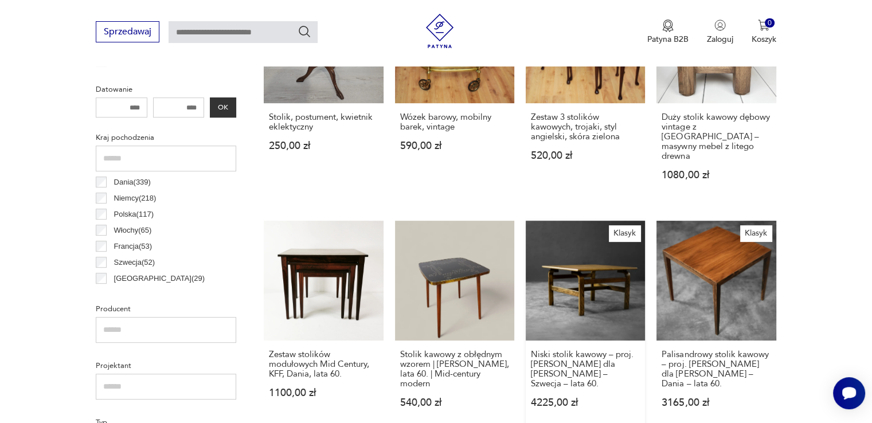
click at [588, 259] on link "Klasyk Niski stolik kawowy – proj. [PERSON_NAME] dla [PERSON_NAME] – Szwecja – …" at bounding box center [585, 325] width 119 height 209
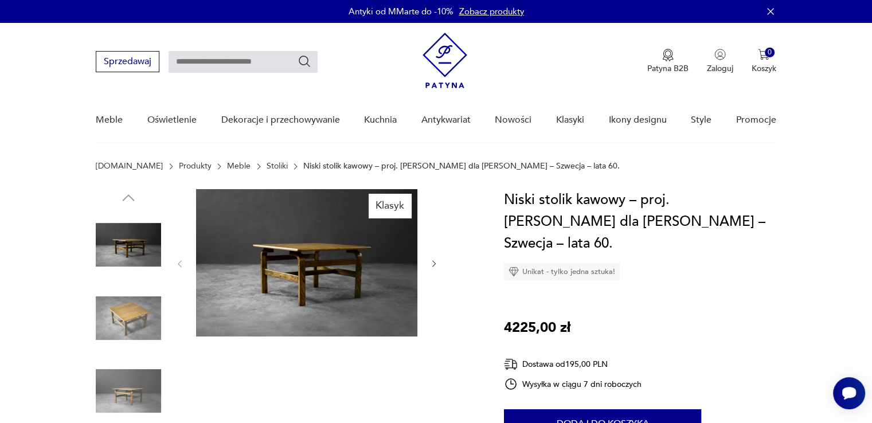
click at [143, 322] on img at bounding box center [128, 318] width 65 height 65
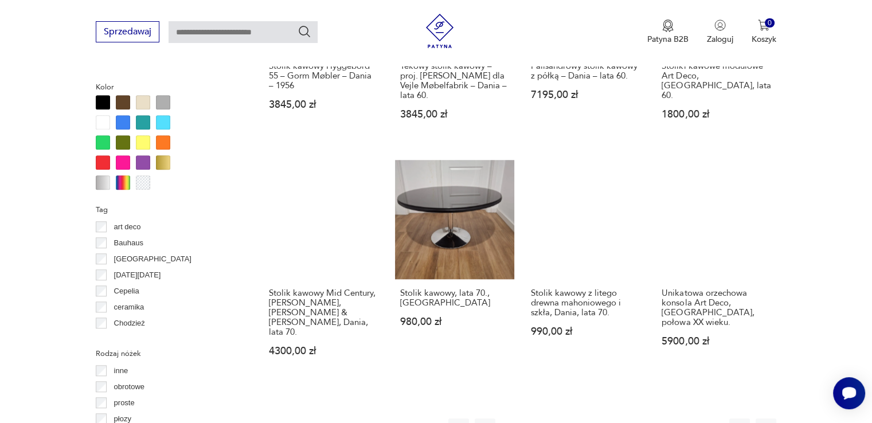
scroll to position [1048, 0]
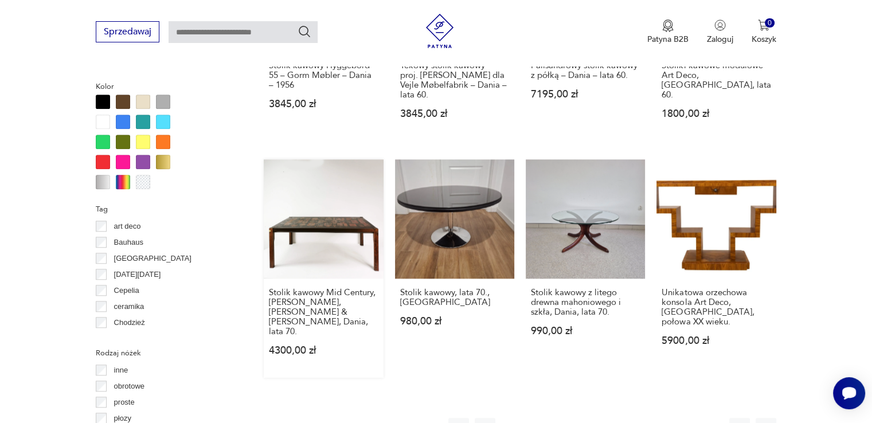
click at [329, 227] on link "Stolik kawowy Mid Century, [PERSON_NAME], [PERSON_NAME] & [PERSON_NAME], Dania,…" at bounding box center [323, 268] width 119 height 219
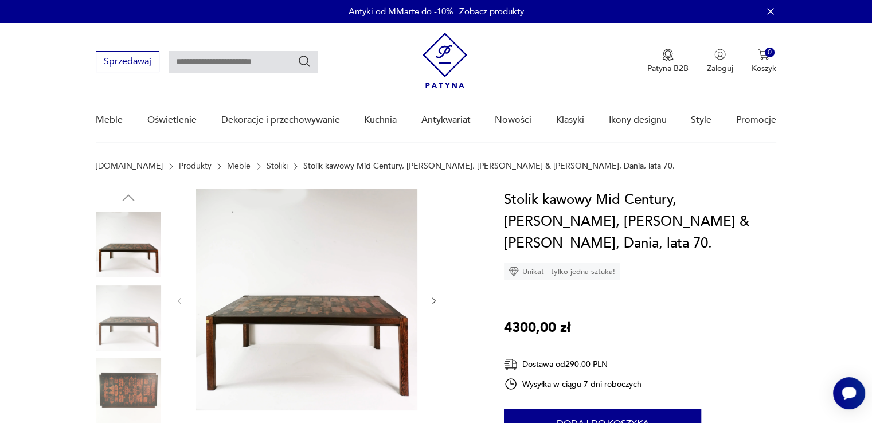
click at [134, 324] on img at bounding box center [128, 318] width 65 height 65
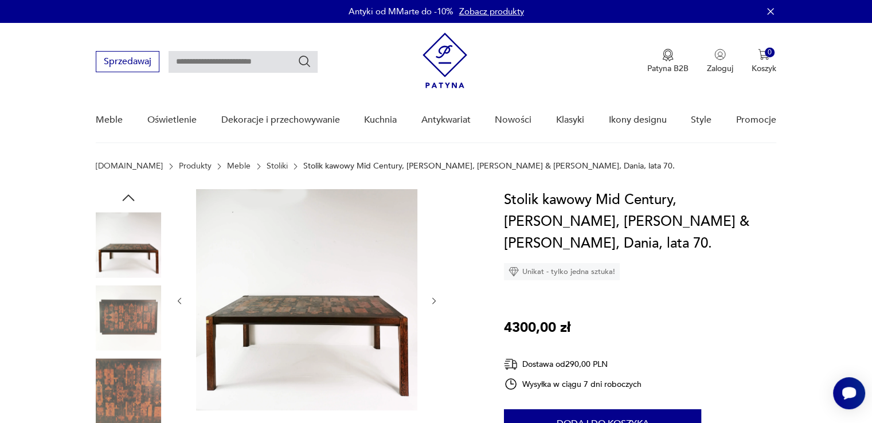
click at [128, 315] on img at bounding box center [128, 318] width 65 height 65
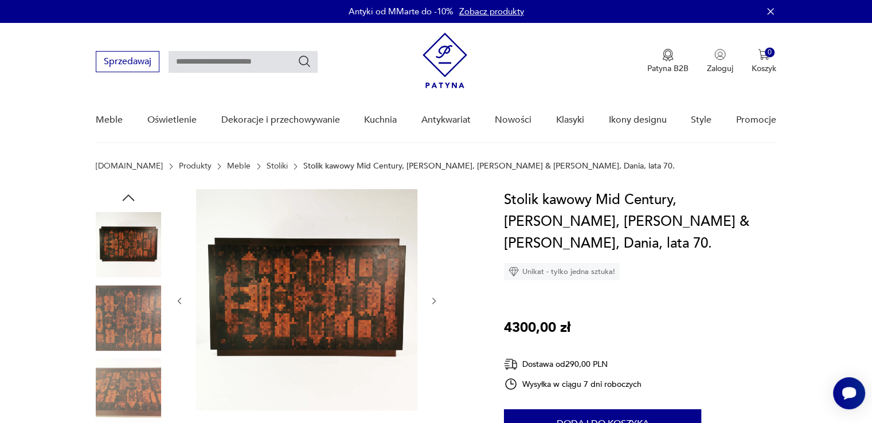
click at [142, 378] on img at bounding box center [128, 390] width 65 height 65
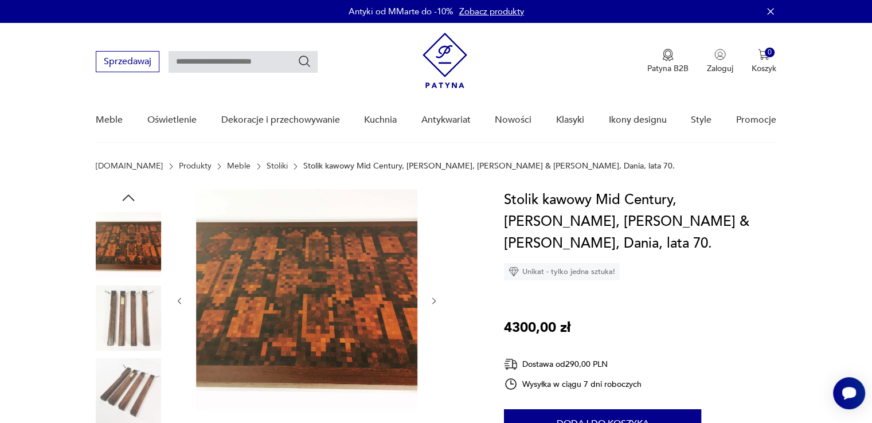
click at [139, 396] on img at bounding box center [128, 390] width 65 height 65
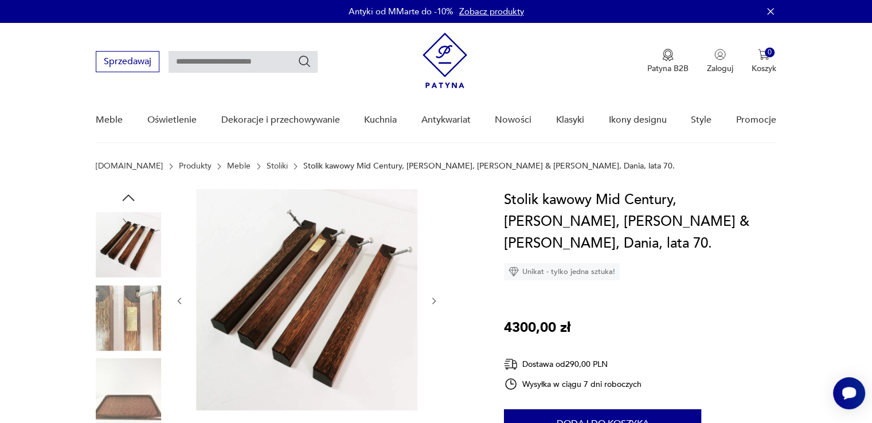
click at [139, 345] on img at bounding box center [128, 318] width 65 height 65
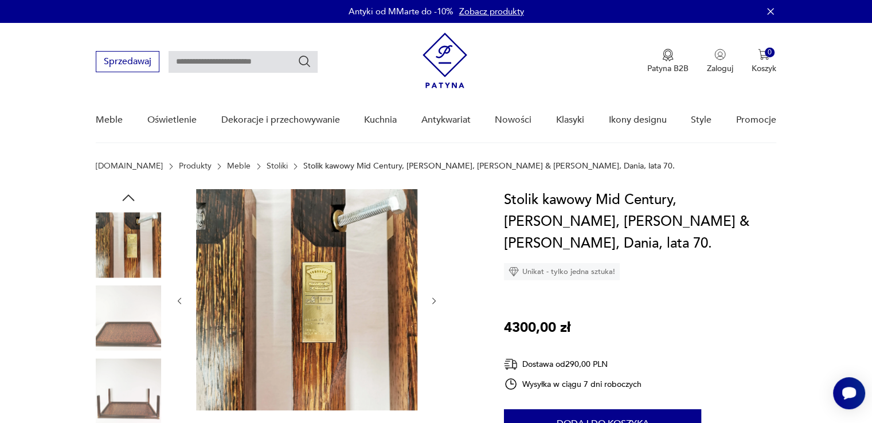
click at [139, 389] on img at bounding box center [128, 390] width 65 height 65
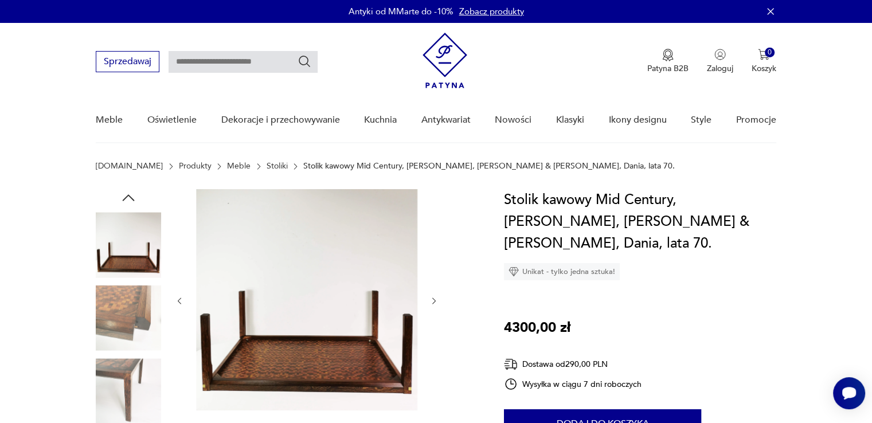
click at [129, 305] on img at bounding box center [128, 318] width 65 height 65
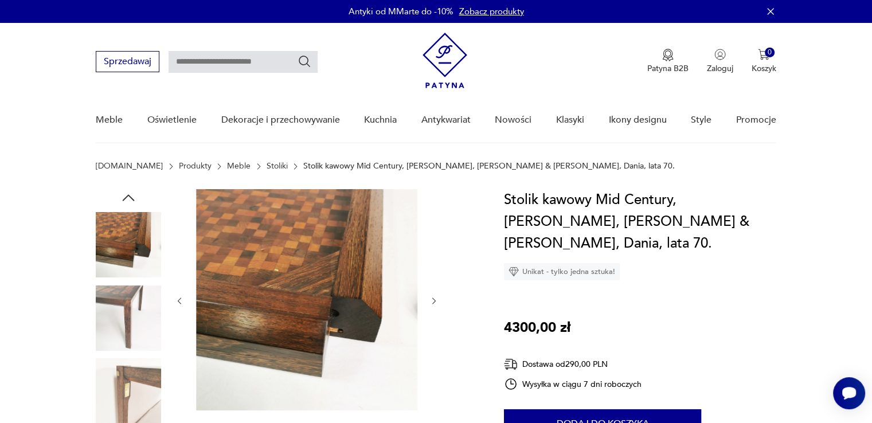
click at [134, 368] on img at bounding box center [128, 390] width 65 height 65
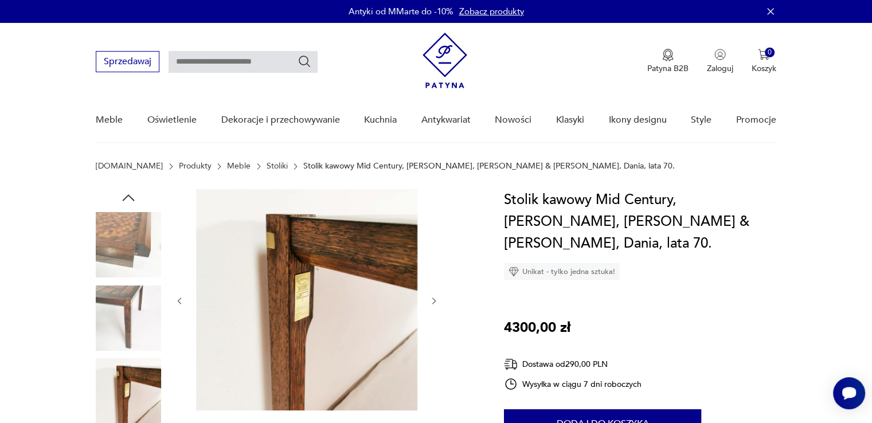
click at [124, 291] on img at bounding box center [128, 318] width 65 height 65
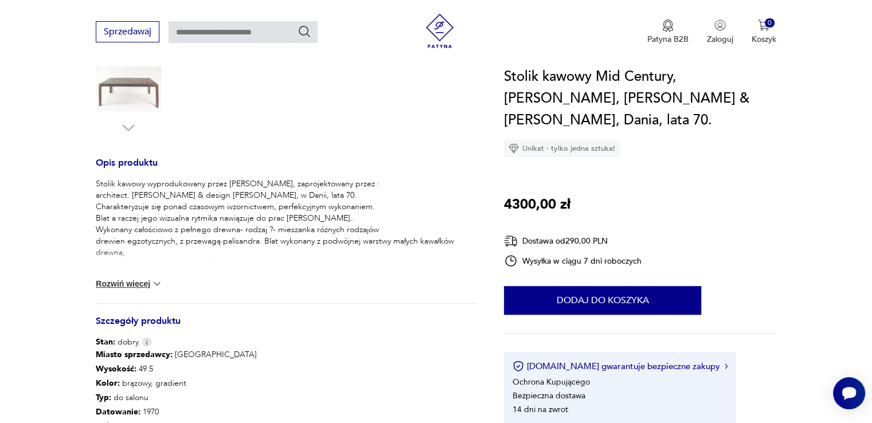
scroll to position [516, 0]
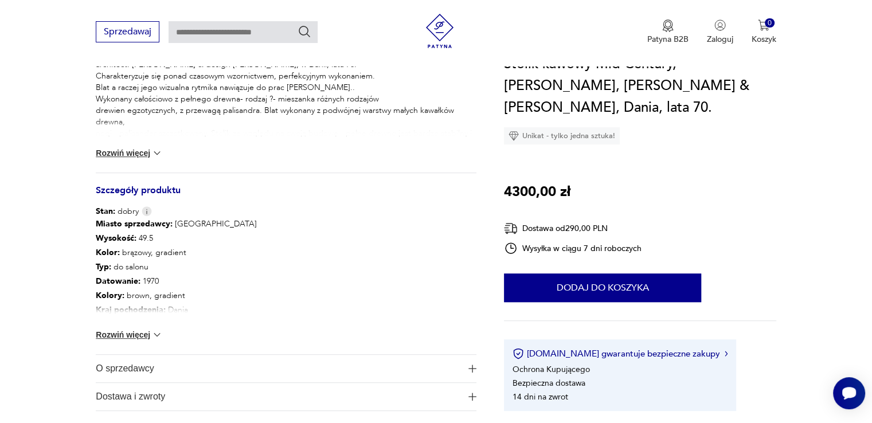
click at [162, 336] on img at bounding box center [156, 334] width 11 height 11
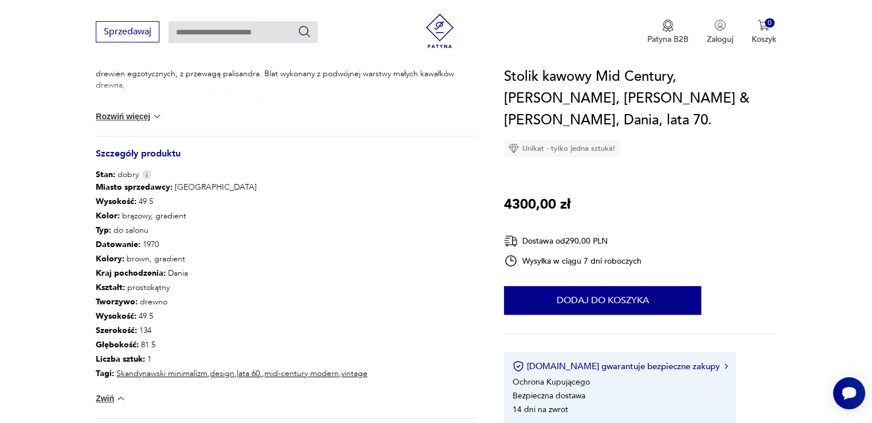
scroll to position [574, 0]
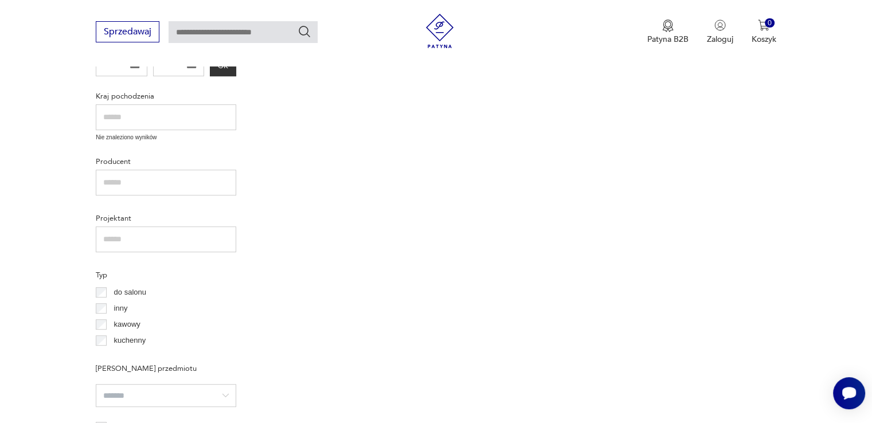
scroll to position [1155, 0]
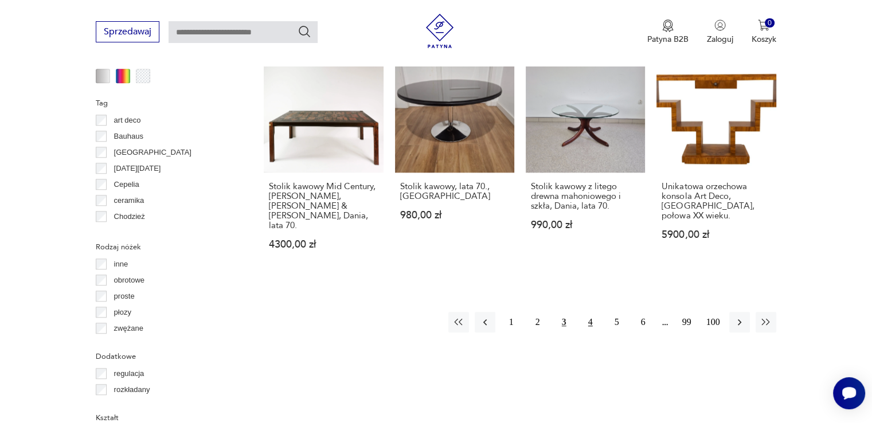
click at [592, 312] on button "4" at bounding box center [590, 322] width 21 height 21
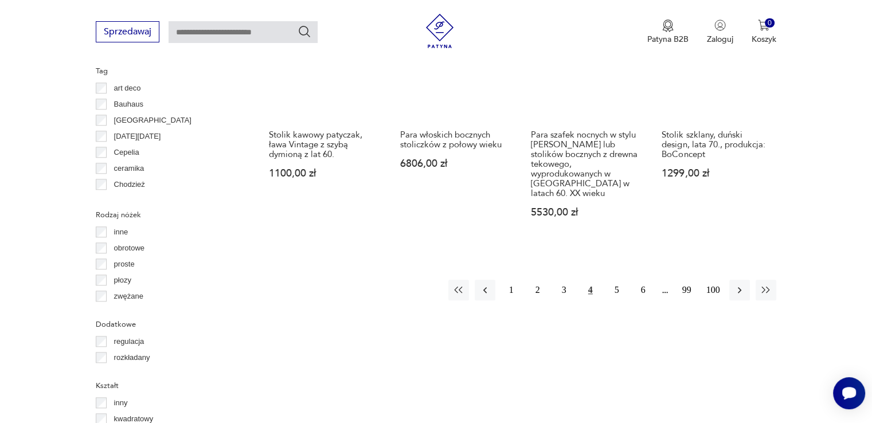
scroll to position [1222, 0]
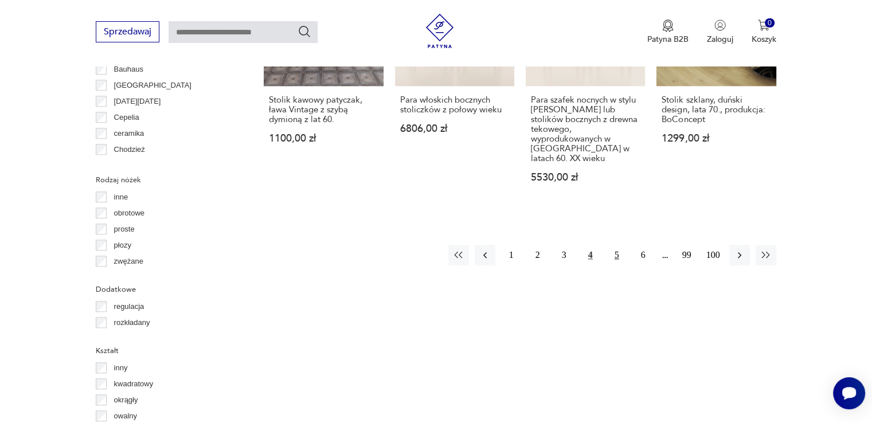
click at [614, 245] on button "5" at bounding box center [617, 255] width 21 height 21
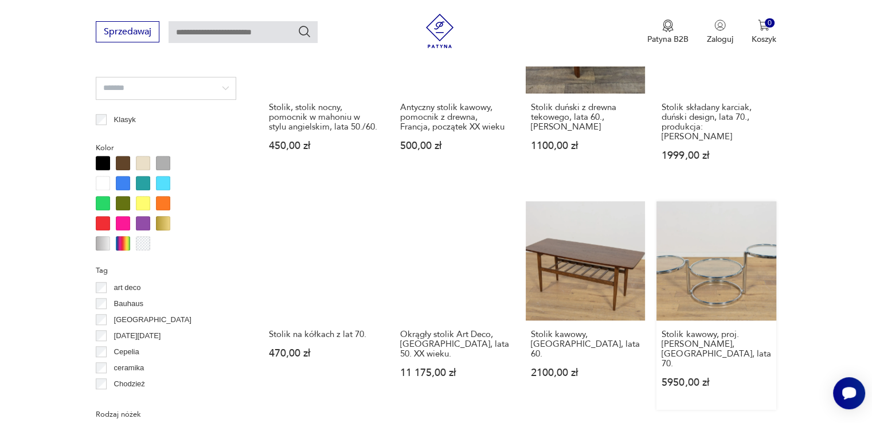
scroll to position [1050, 0]
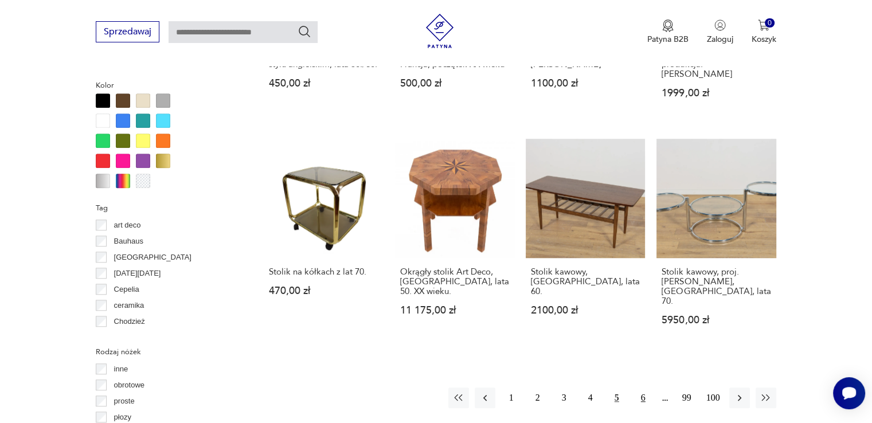
click at [638, 388] on button "6" at bounding box center [643, 398] width 21 height 21
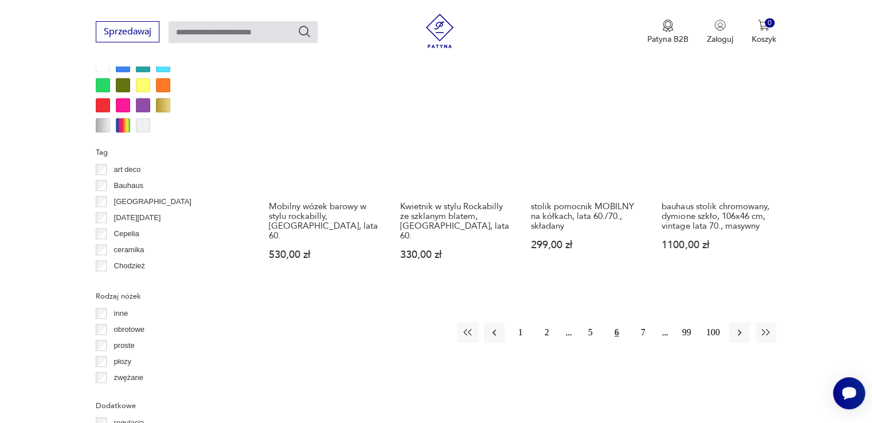
scroll to position [1107, 0]
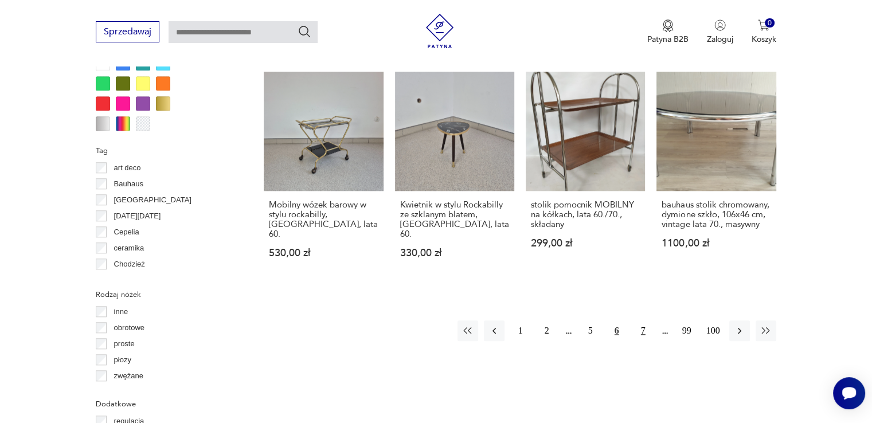
click at [641, 321] on button "7" at bounding box center [643, 331] width 21 height 21
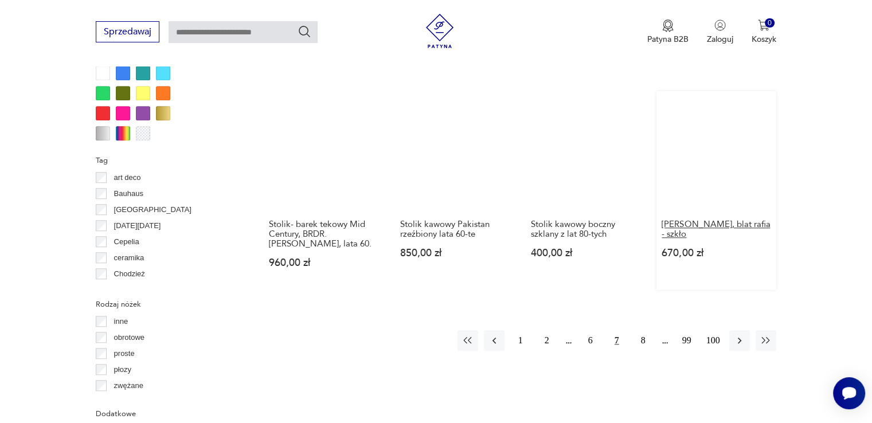
scroll to position [1107, 0]
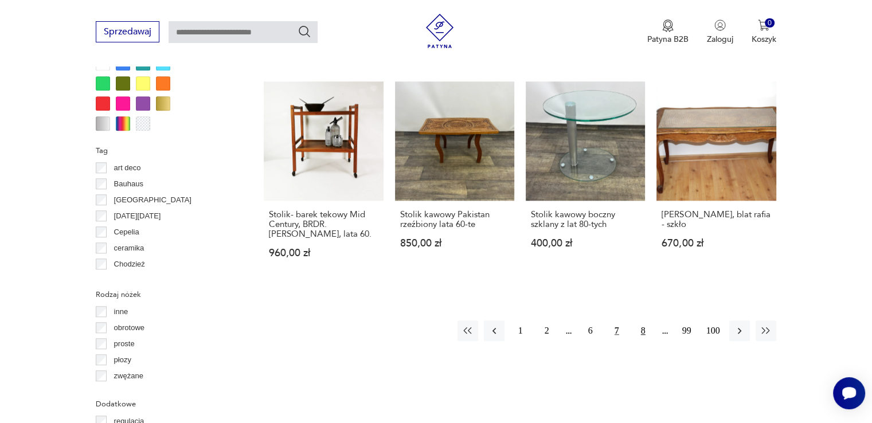
click at [648, 321] on button "8" at bounding box center [643, 331] width 21 height 21
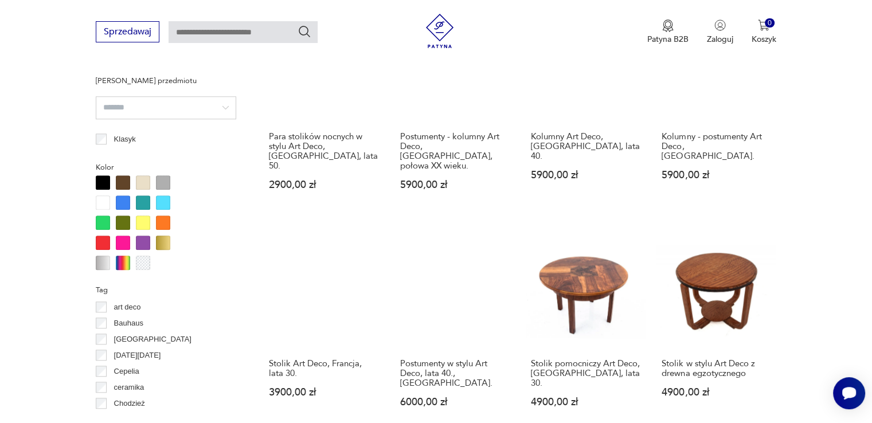
scroll to position [1107, 0]
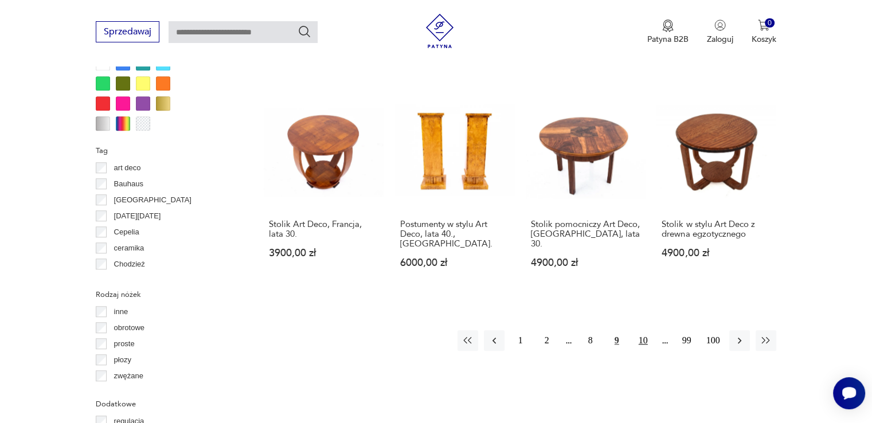
click at [645, 330] on button "10" at bounding box center [643, 340] width 21 height 21
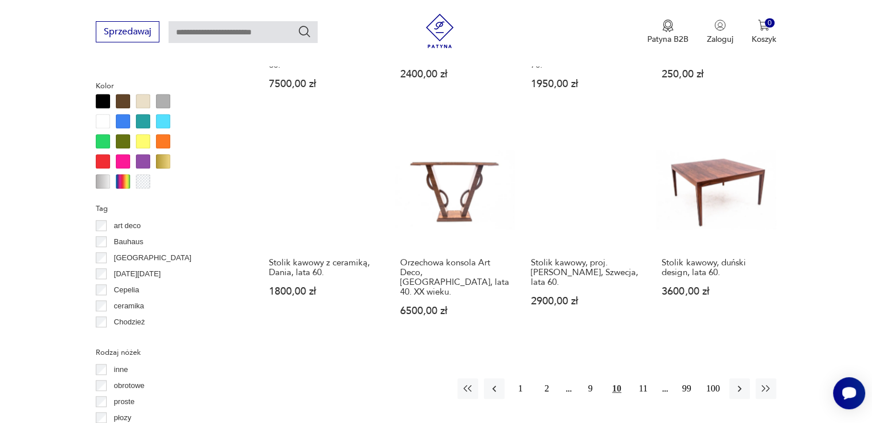
scroll to position [1050, 0]
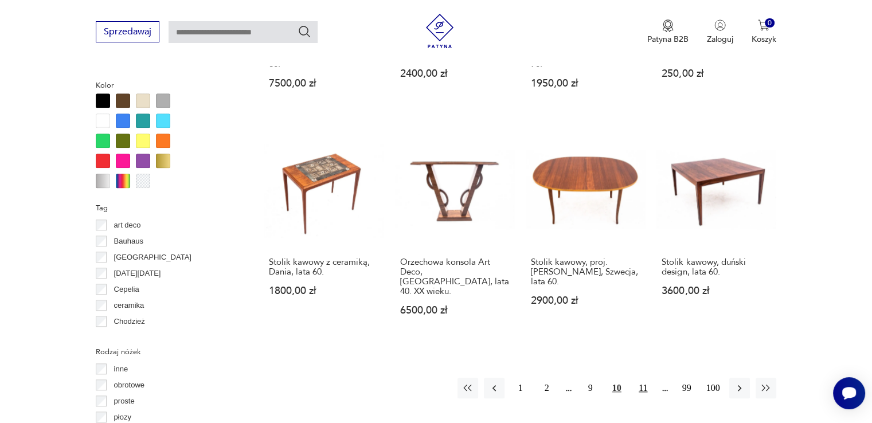
click at [645, 378] on button "11" at bounding box center [643, 388] width 21 height 21
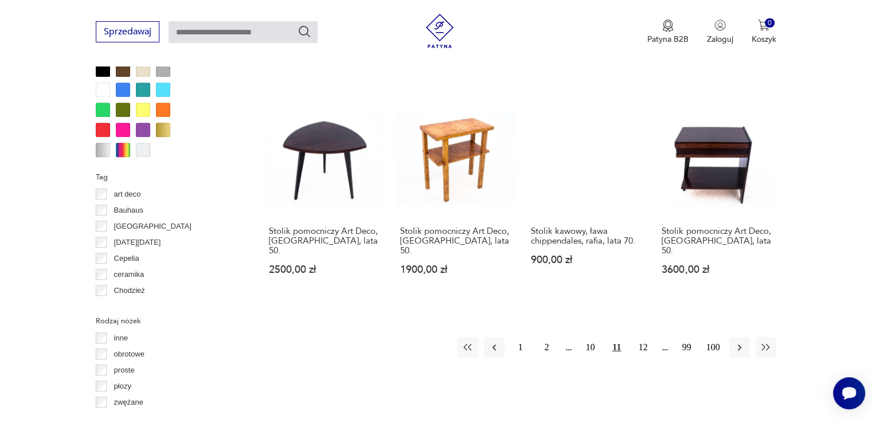
scroll to position [1107, 0]
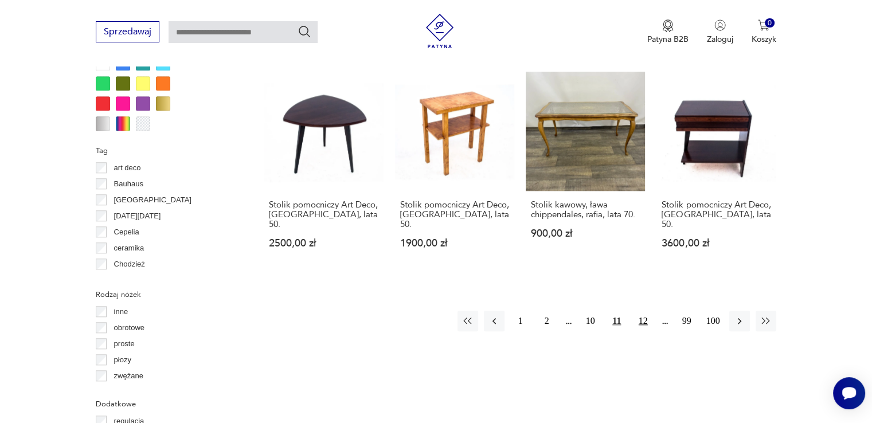
click at [637, 311] on button "12" at bounding box center [643, 321] width 21 height 21
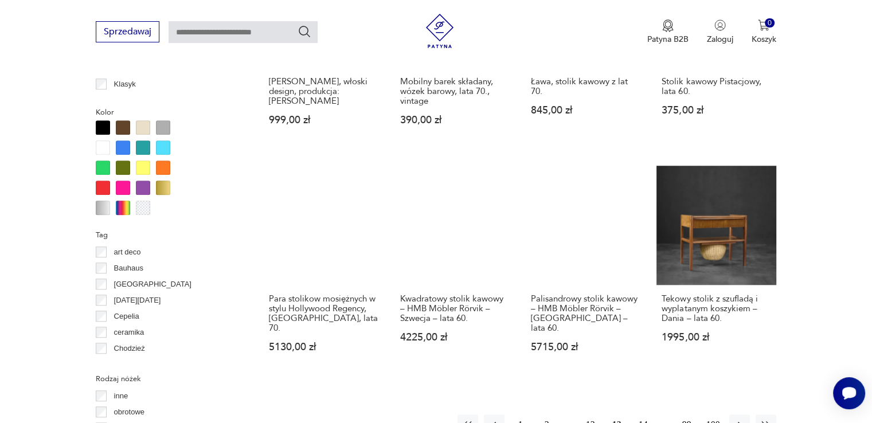
scroll to position [1050, 0]
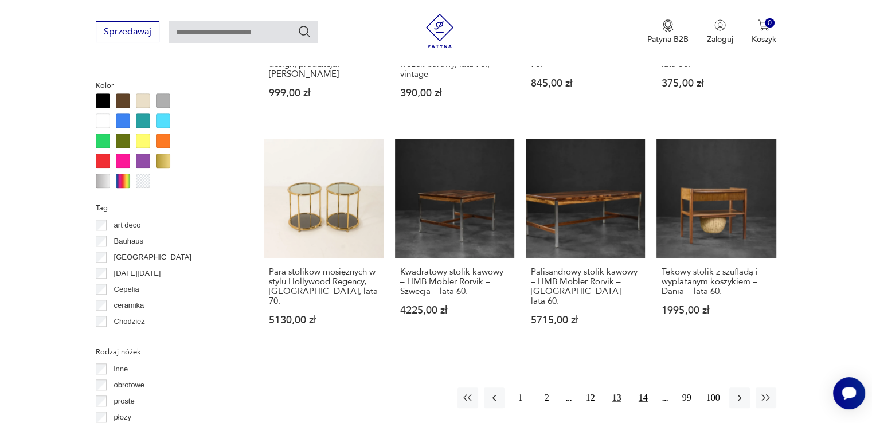
click at [642, 388] on button "14" at bounding box center [643, 398] width 21 height 21
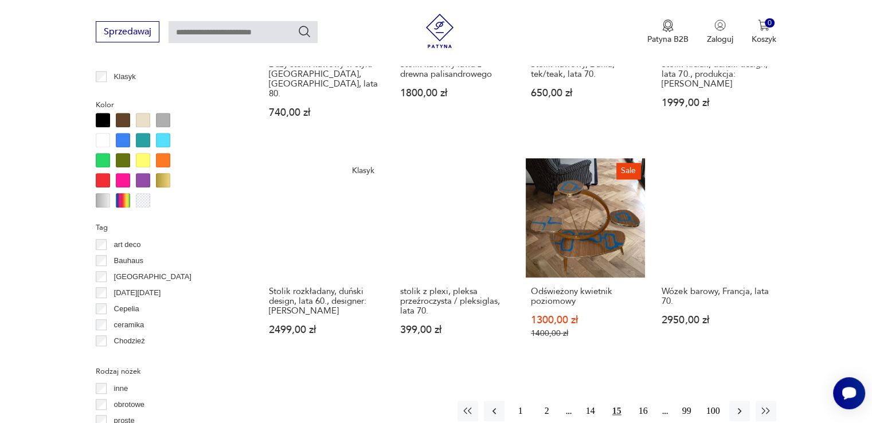
scroll to position [1107, 0]
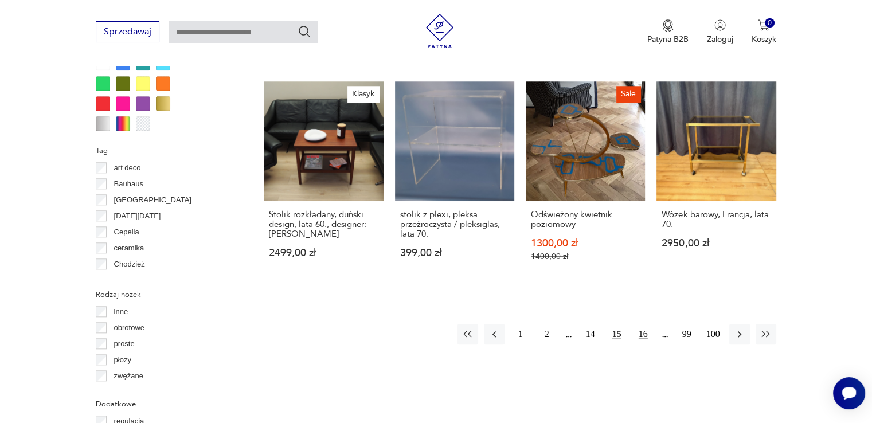
click at [645, 324] on button "16" at bounding box center [643, 334] width 21 height 21
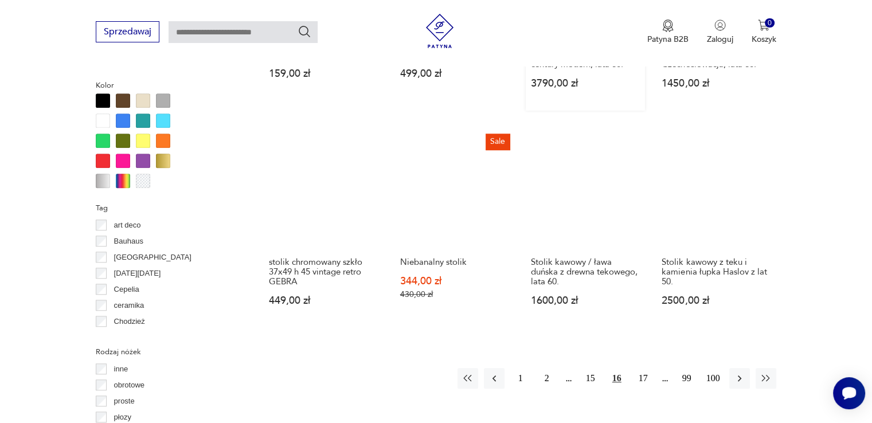
scroll to position [763, 0]
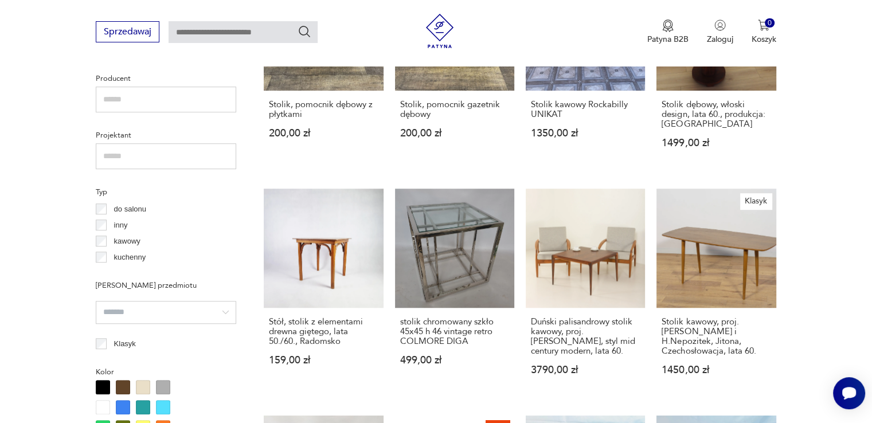
click at [190, 29] on input "text" at bounding box center [243, 32] width 149 height 22
type input "*****"
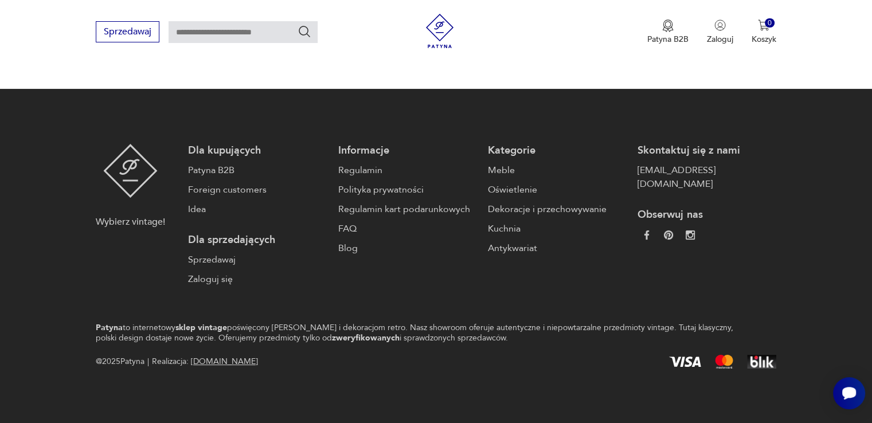
type input "*****"
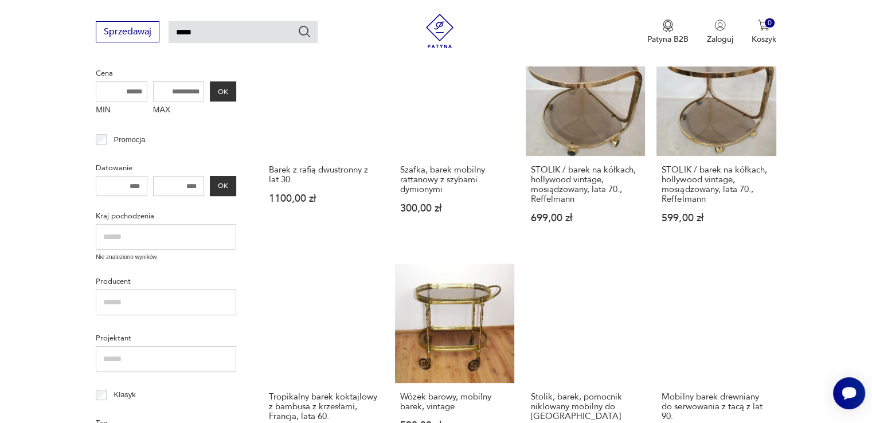
scroll to position [435, 0]
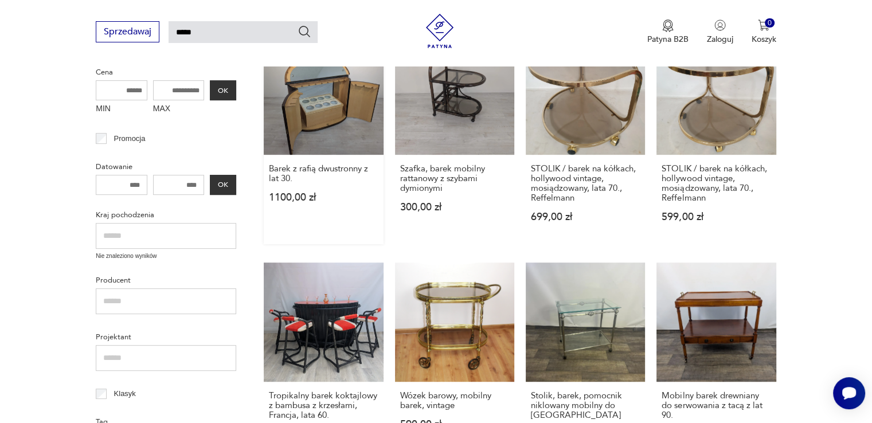
click at [340, 100] on link "Barek z rafią dwustronny z lat 30. 1100,00 zł" at bounding box center [323, 139] width 119 height 209
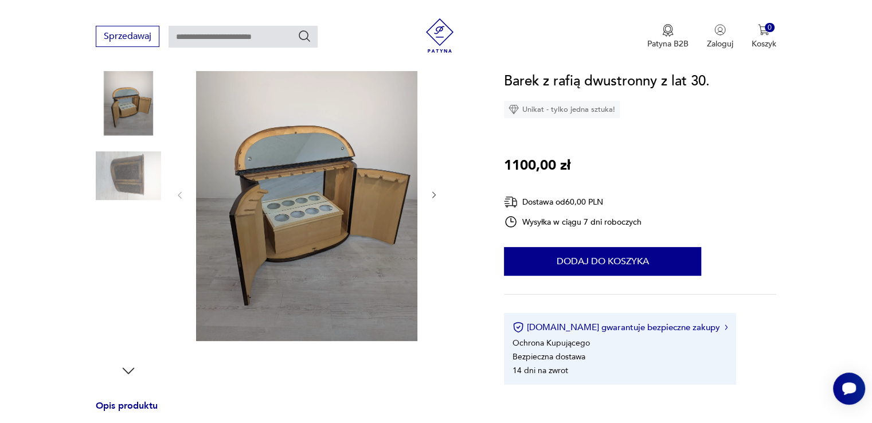
scroll to position [287, 0]
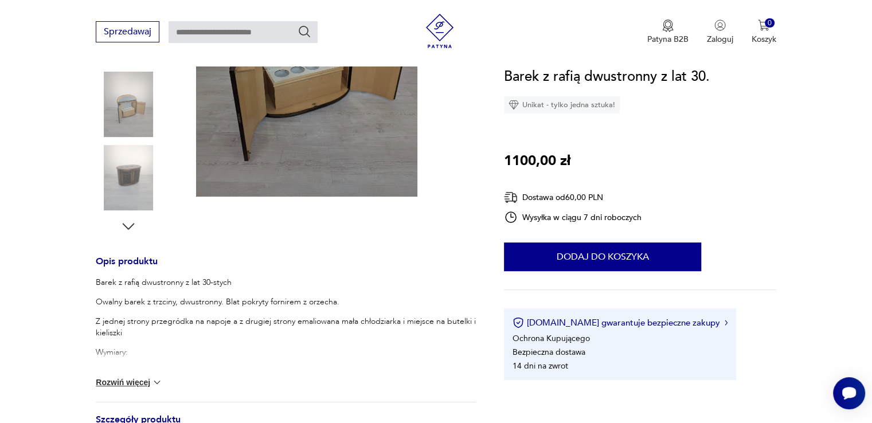
click at [119, 184] on img at bounding box center [128, 177] width 65 height 65
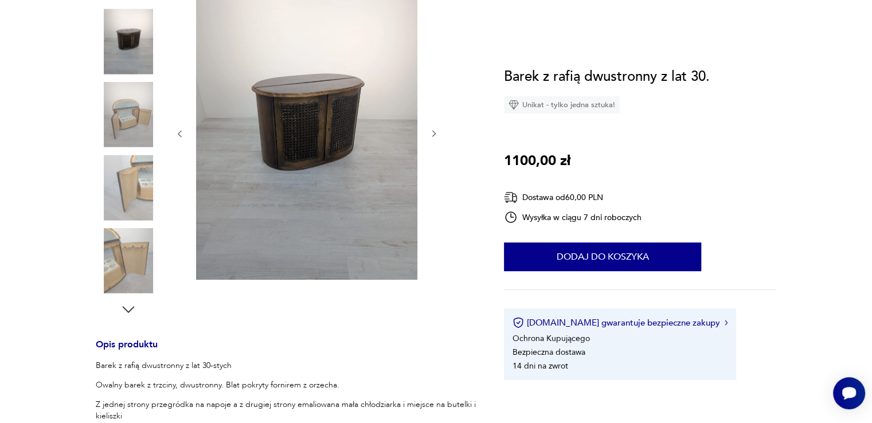
scroll to position [57, 0]
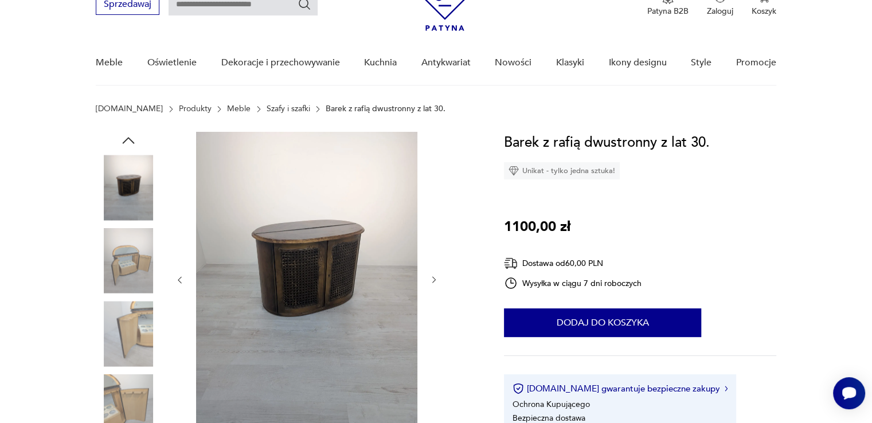
click at [138, 326] on img at bounding box center [128, 333] width 65 height 65
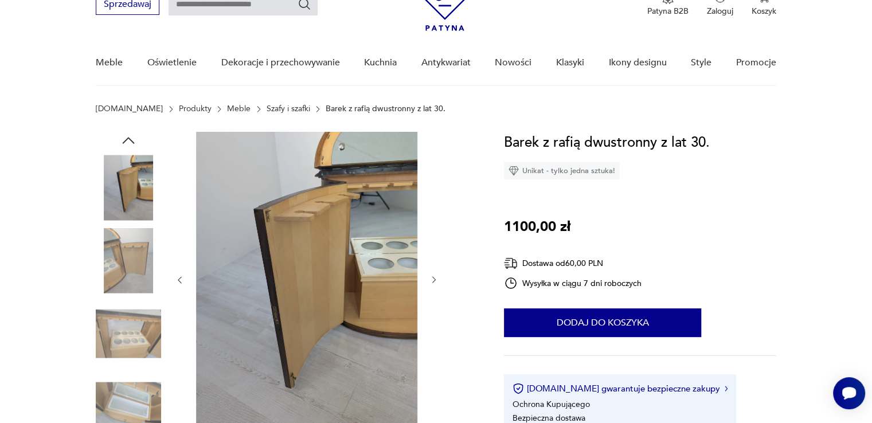
type input "*****"
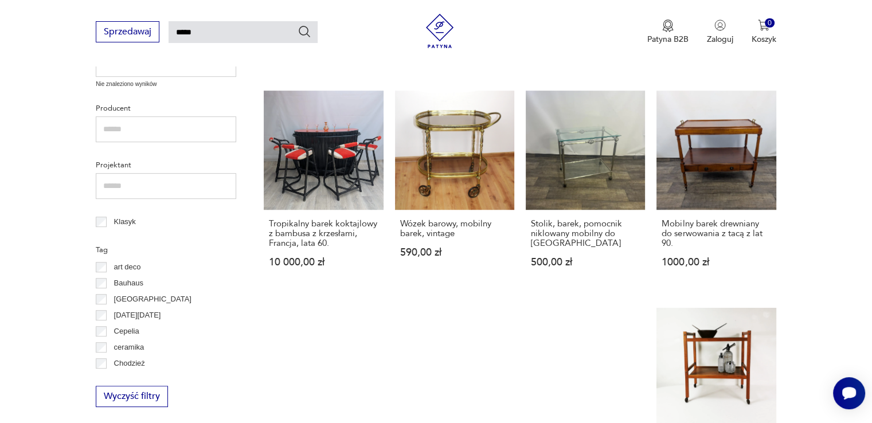
scroll to position [894, 0]
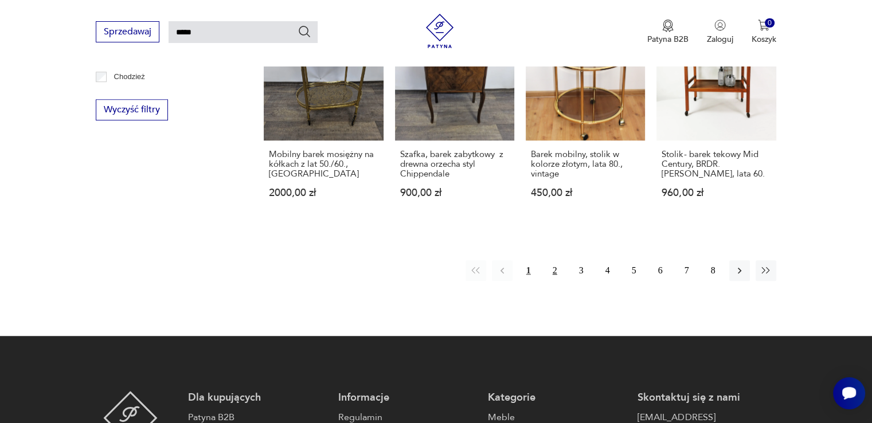
click at [557, 264] on button "2" at bounding box center [555, 270] width 21 height 21
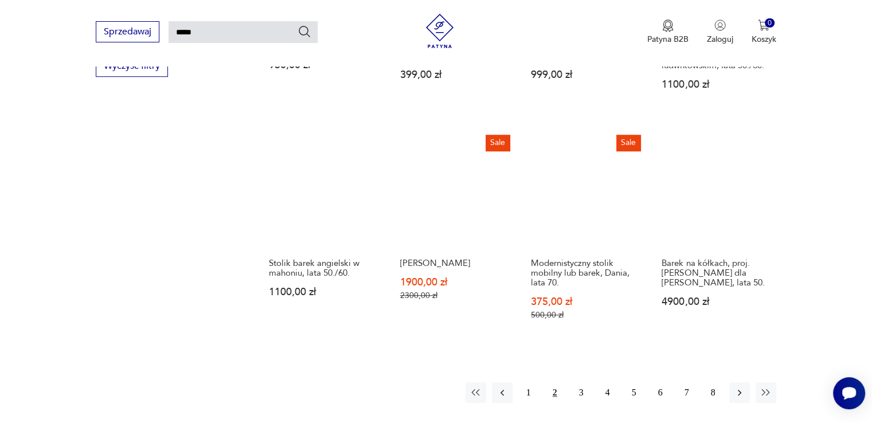
scroll to position [786, 0]
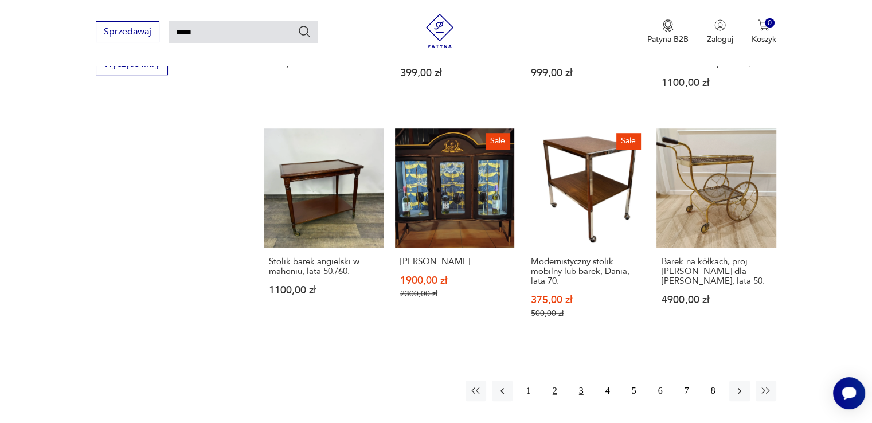
click at [582, 381] on button "3" at bounding box center [581, 391] width 21 height 21
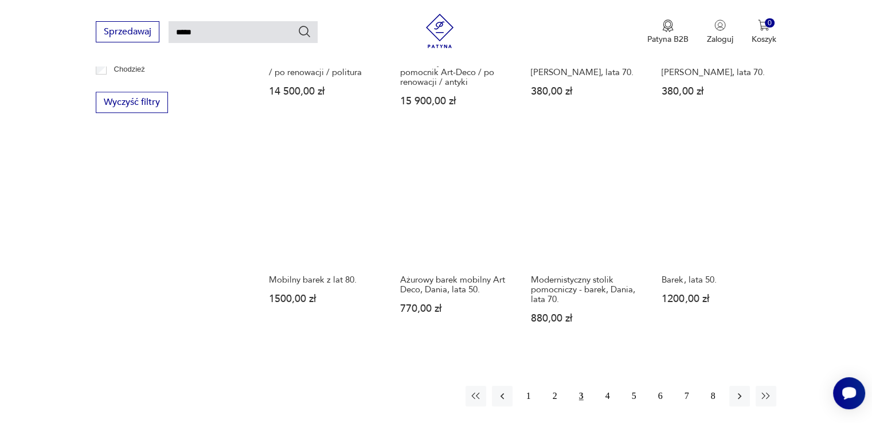
scroll to position [844, 0]
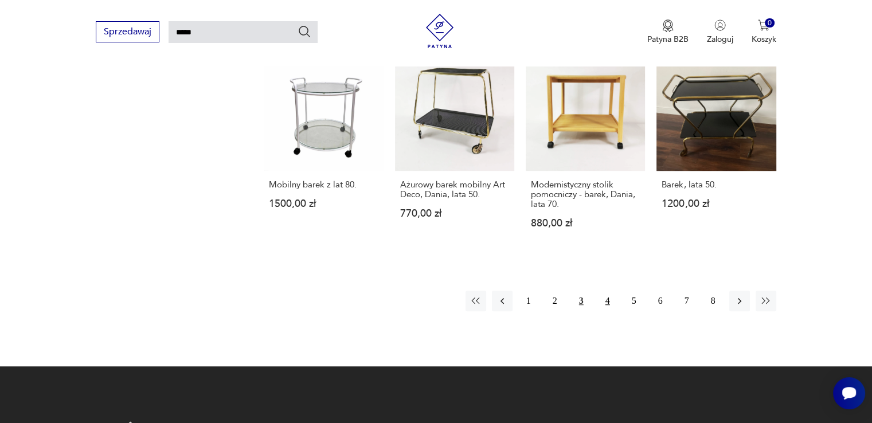
click at [602, 291] on button "4" at bounding box center [608, 301] width 21 height 21
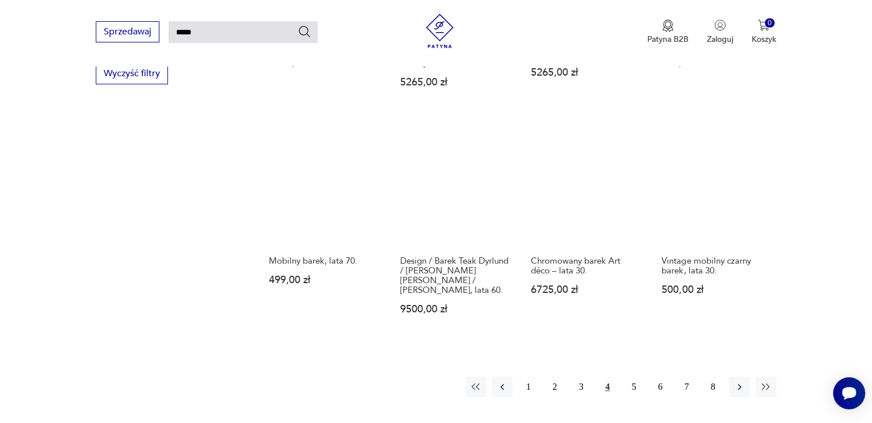
scroll to position [786, 0]
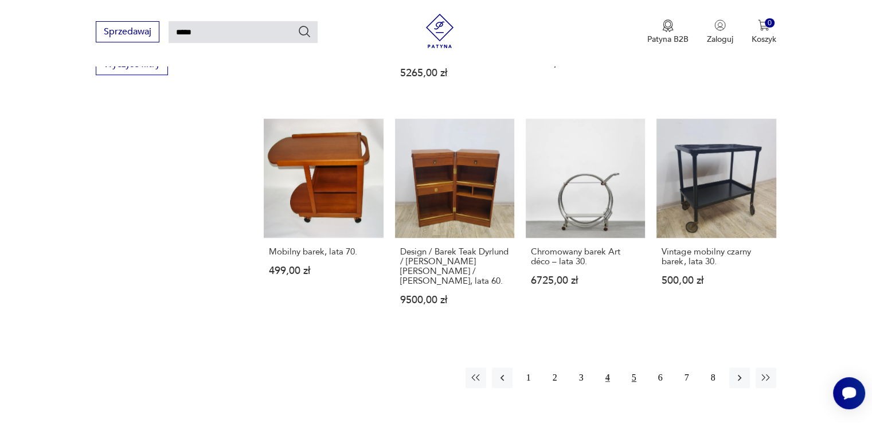
click at [636, 368] on button "5" at bounding box center [634, 378] width 21 height 21
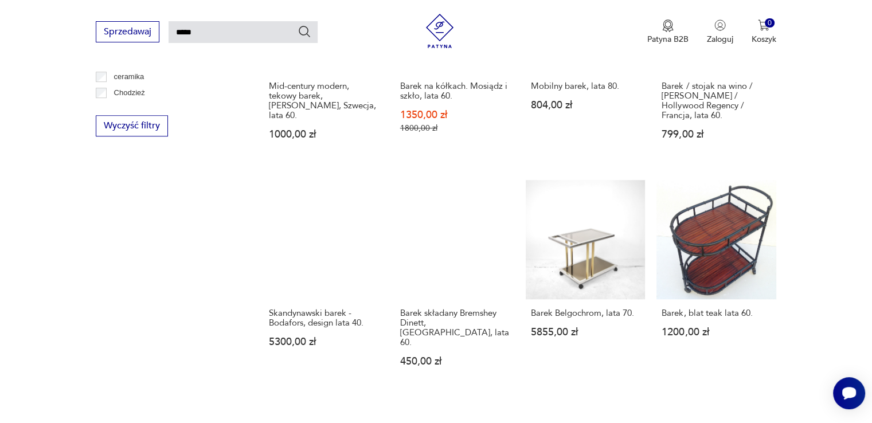
scroll to position [729, 0]
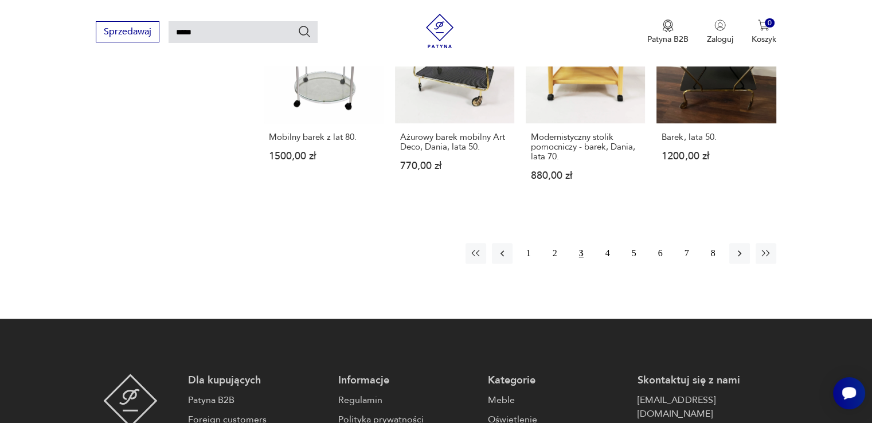
scroll to position [901, 0]
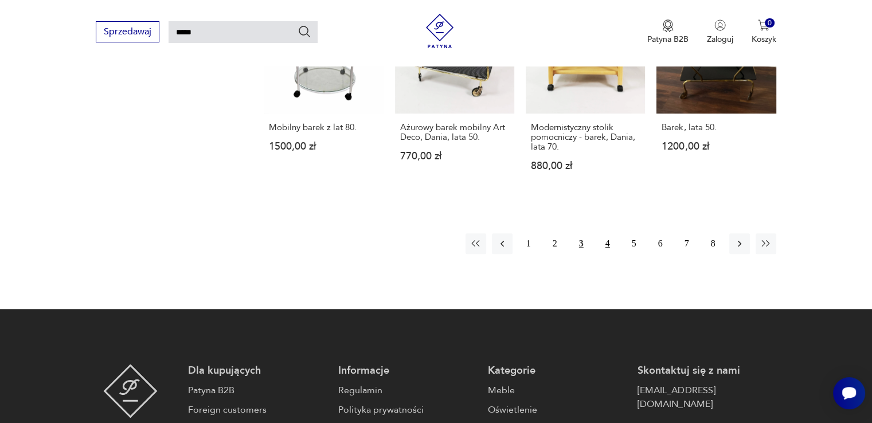
click at [610, 233] on button "4" at bounding box center [608, 243] width 21 height 21
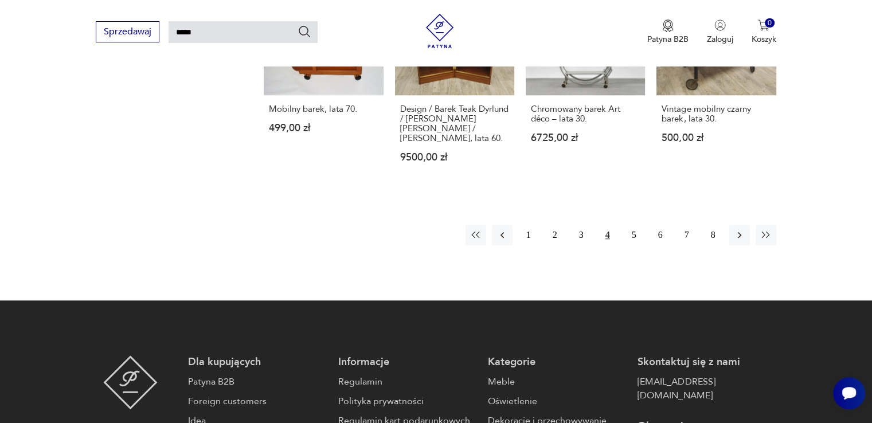
scroll to position [1016, 0]
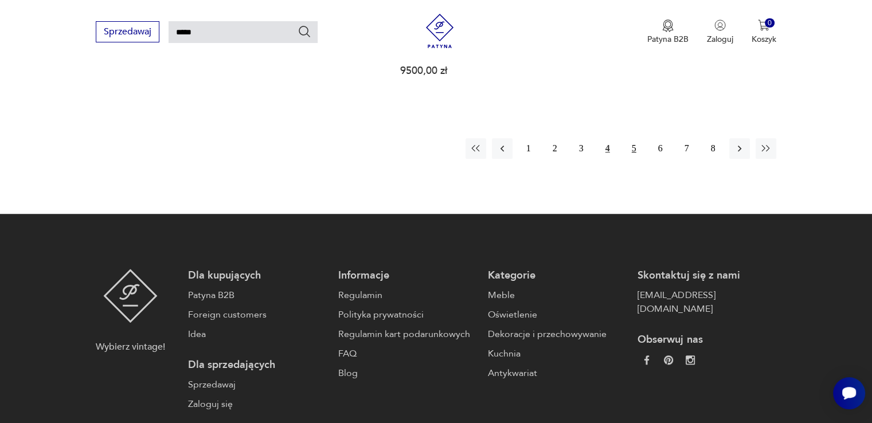
click at [634, 138] on button "5" at bounding box center [634, 148] width 21 height 21
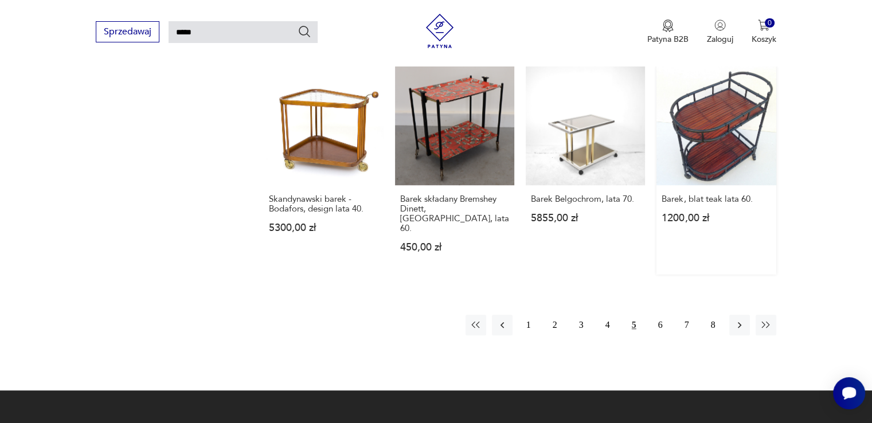
scroll to position [844, 0]
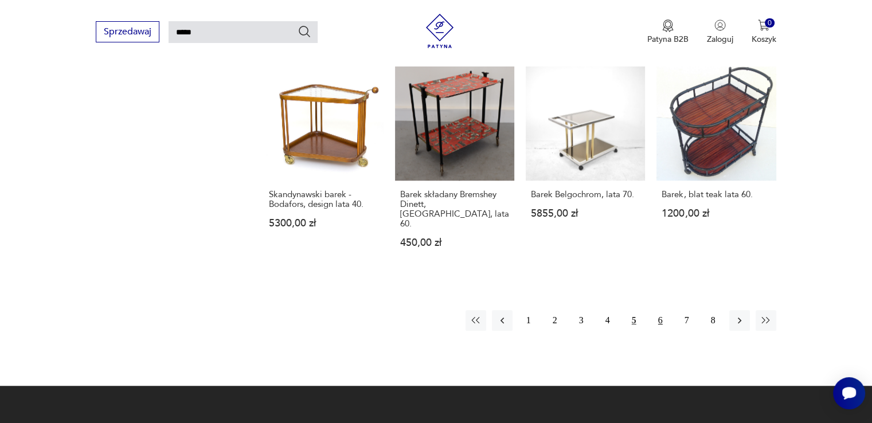
click at [659, 310] on button "6" at bounding box center [660, 320] width 21 height 21
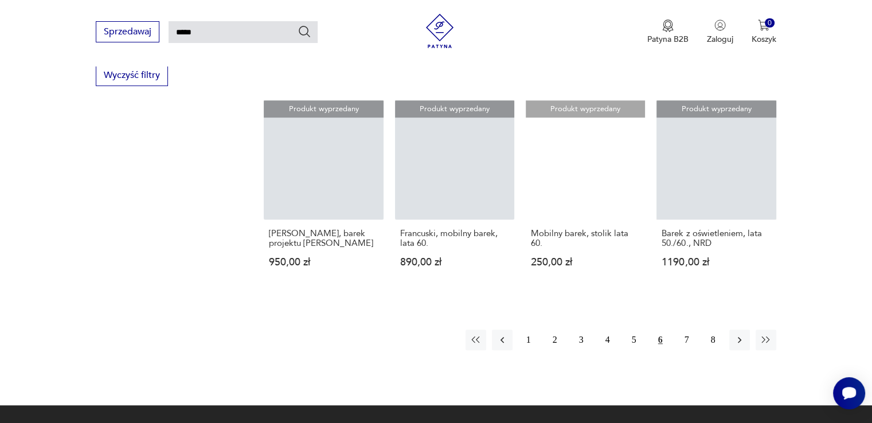
scroll to position [786, 0]
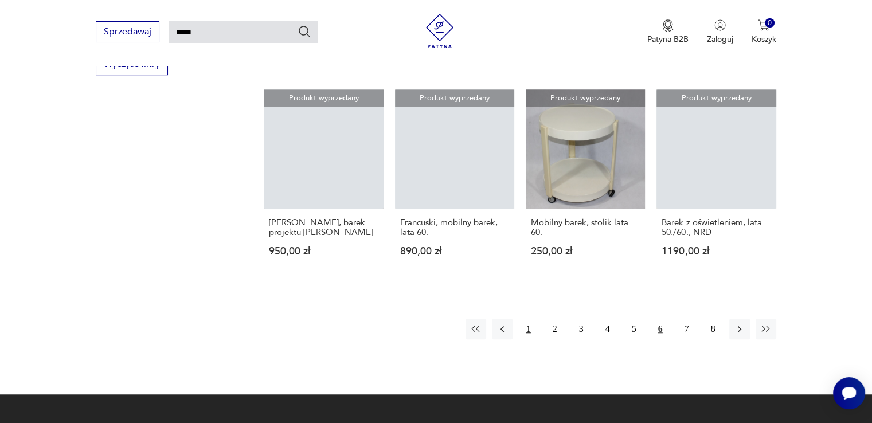
click at [530, 330] on button "1" at bounding box center [528, 329] width 21 height 21
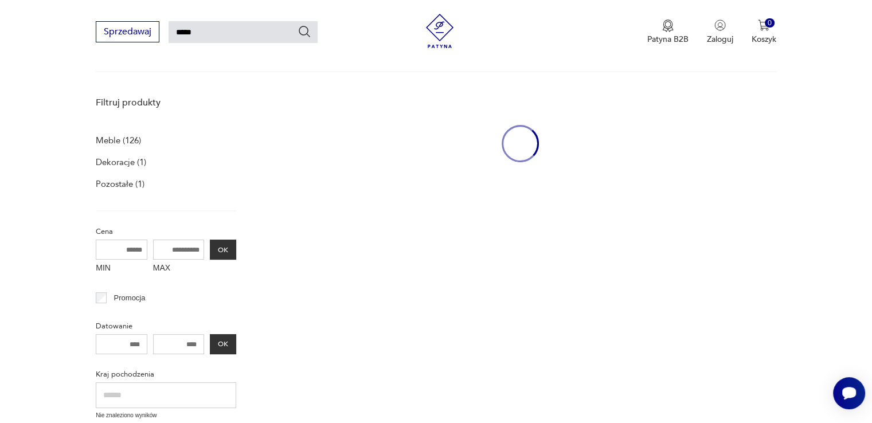
scroll to position [41, 0]
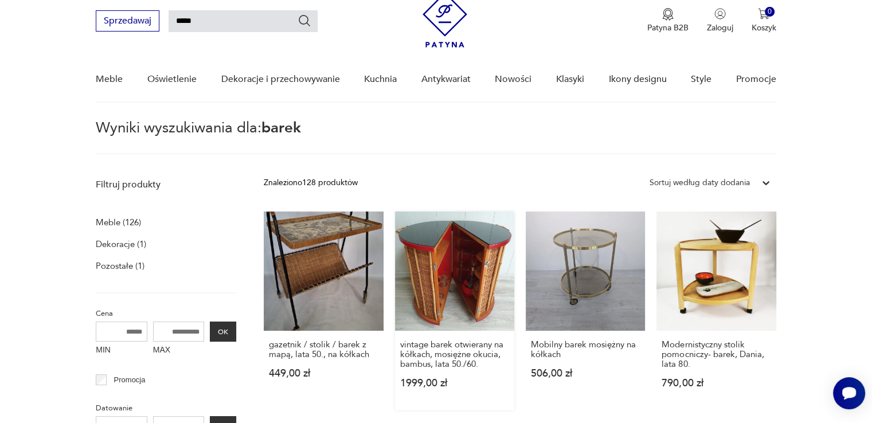
click at [444, 289] on link "vintage barek otwierany na kółkach, mosiężne okucia, bambus, lata 50./60. 1999,…" at bounding box center [454, 311] width 119 height 199
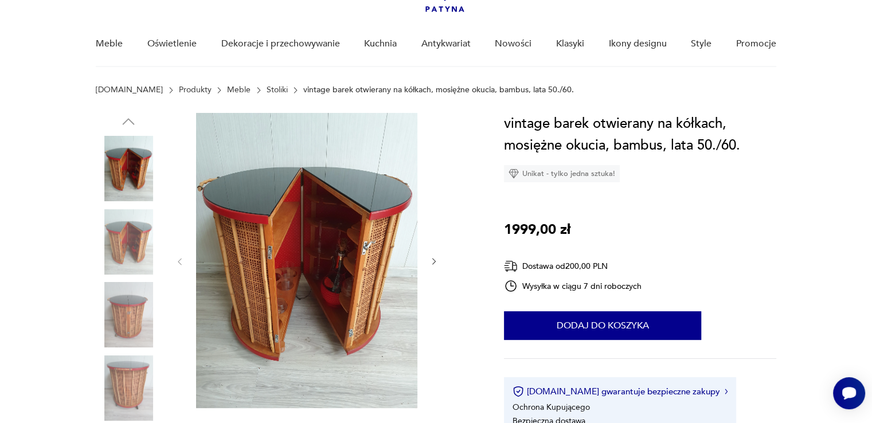
scroll to position [172, 0]
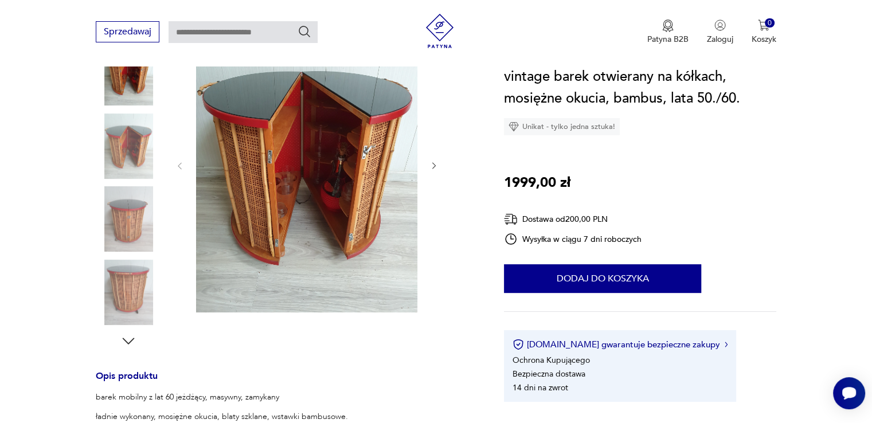
click at [117, 212] on img at bounding box center [128, 218] width 65 height 65
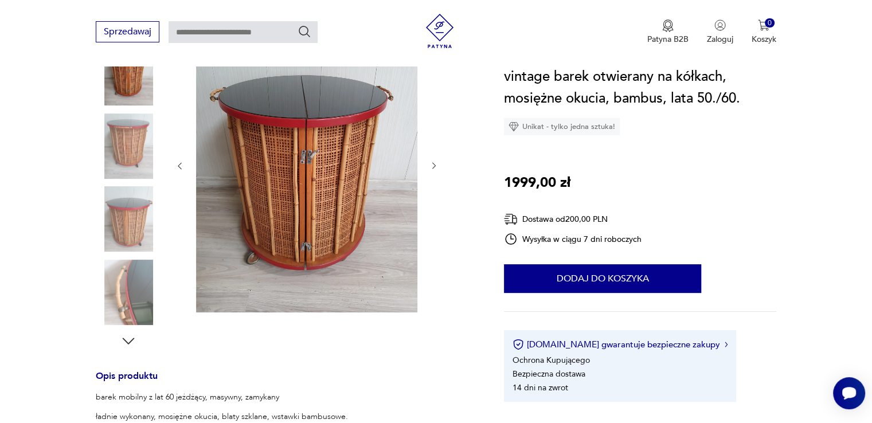
click at [307, 181] on img at bounding box center [306, 164] width 221 height 295
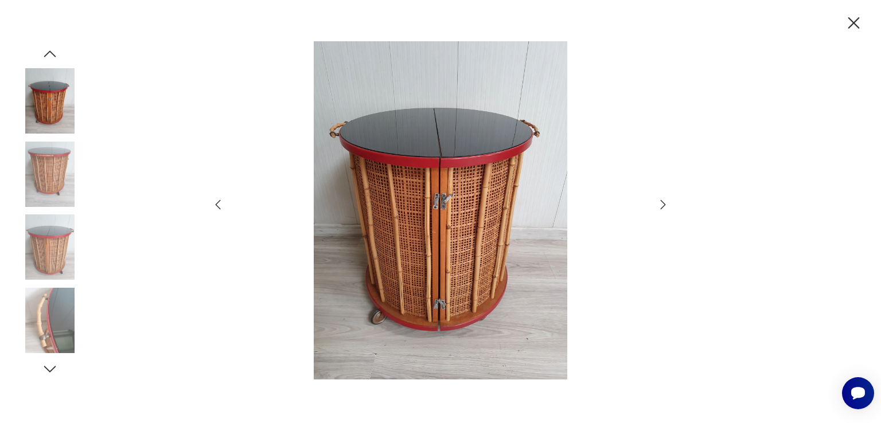
click at [661, 205] on icon "button" at bounding box center [663, 205] width 14 height 14
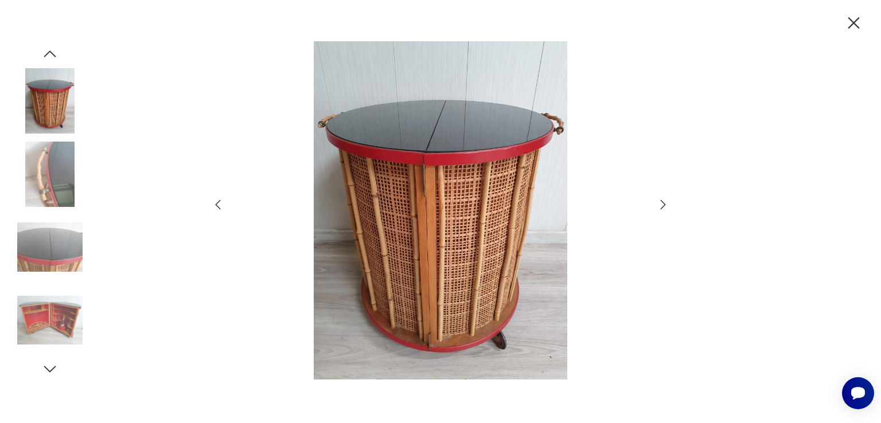
click at [661, 205] on icon "button" at bounding box center [663, 205] width 14 height 14
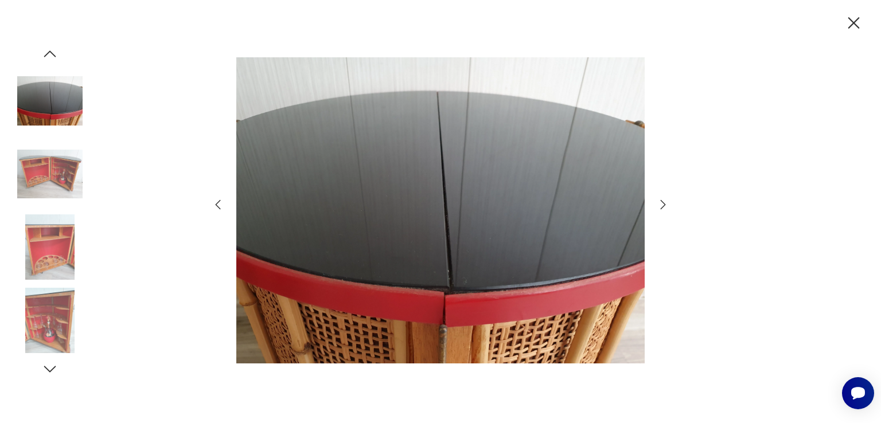
click at [661, 205] on icon "button" at bounding box center [663, 205] width 14 height 14
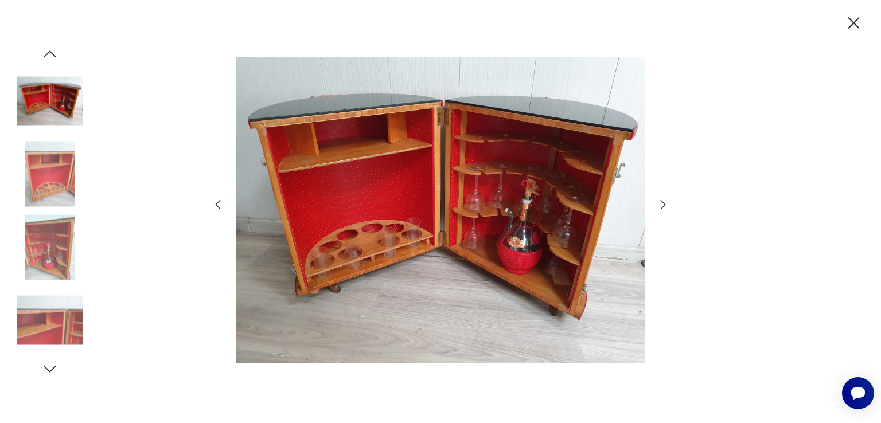
click at [661, 205] on icon "button" at bounding box center [663, 205] width 14 height 14
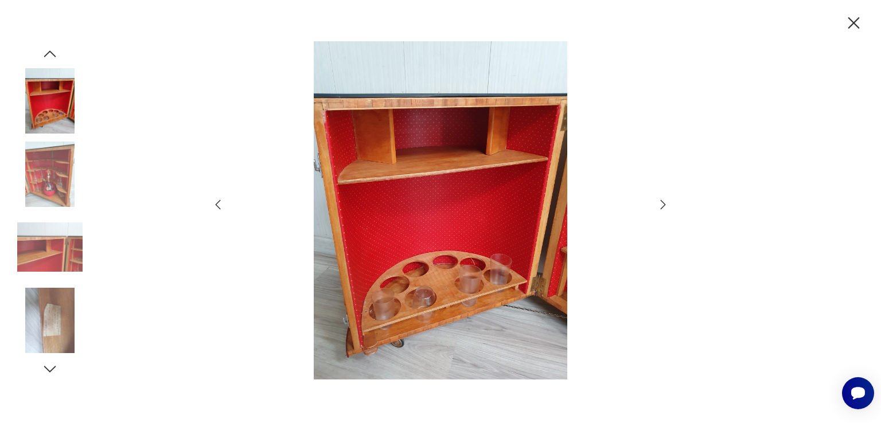
click at [661, 205] on icon "button" at bounding box center [663, 205] width 14 height 14
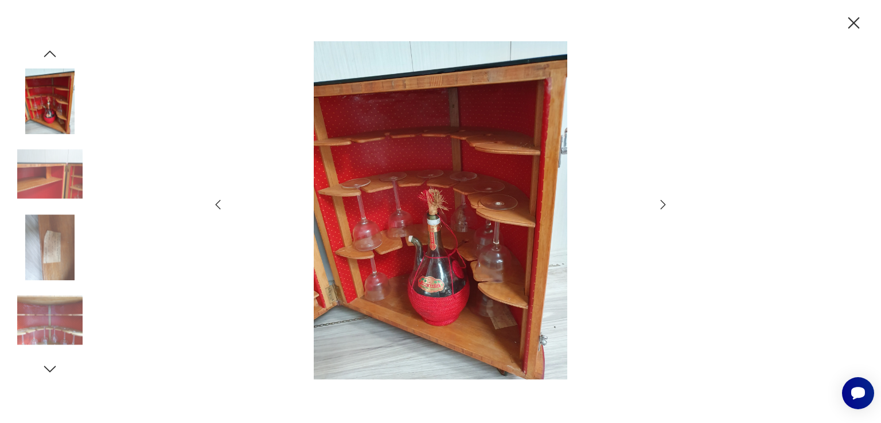
click at [661, 205] on icon "button" at bounding box center [663, 205] width 14 height 14
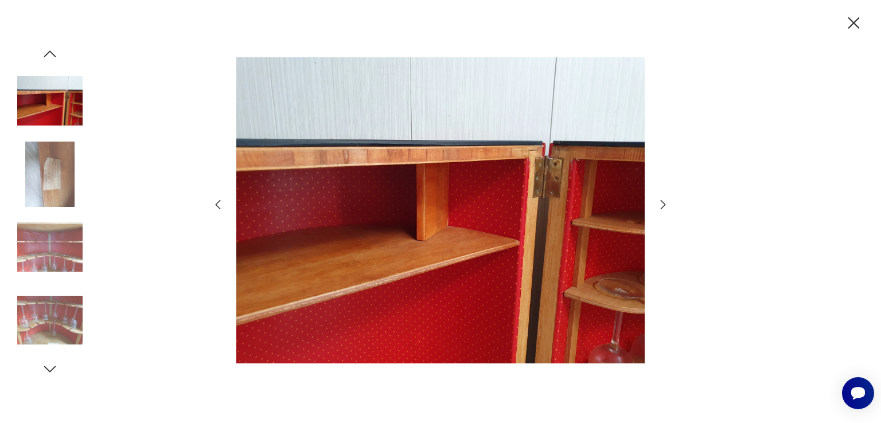
click at [661, 205] on icon "button" at bounding box center [663, 205] width 14 height 14
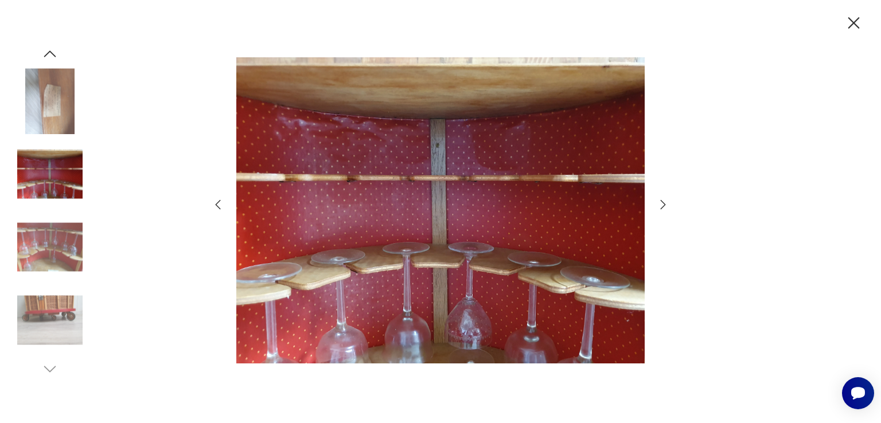
click at [661, 205] on icon "button" at bounding box center [663, 205] width 14 height 14
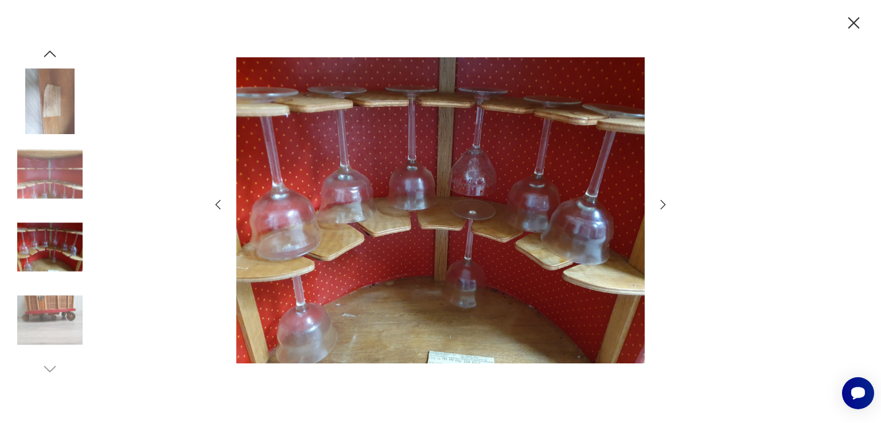
click at [661, 205] on icon "button" at bounding box center [663, 205] width 14 height 14
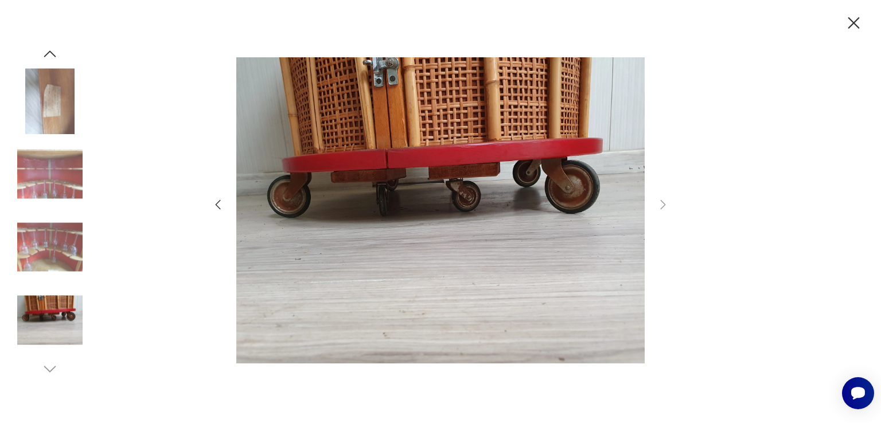
click at [846, 18] on icon "button" at bounding box center [854, 23] width 20 height 20
